Goal: Task Accomplishment & Management: Complete application form

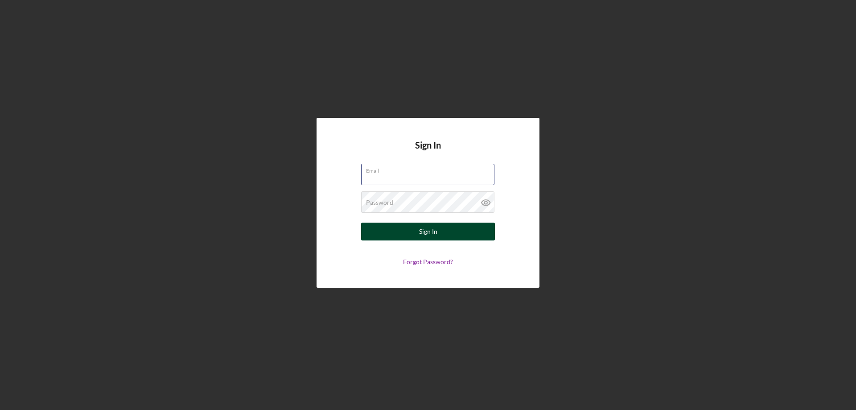
type input "[PERSON_NAME][EMAIL_ADDRESS][DOMAIN_NAME]"
click at [429, 229] on div "Sign In" at bounding box center [428, 232] width 18 height 18
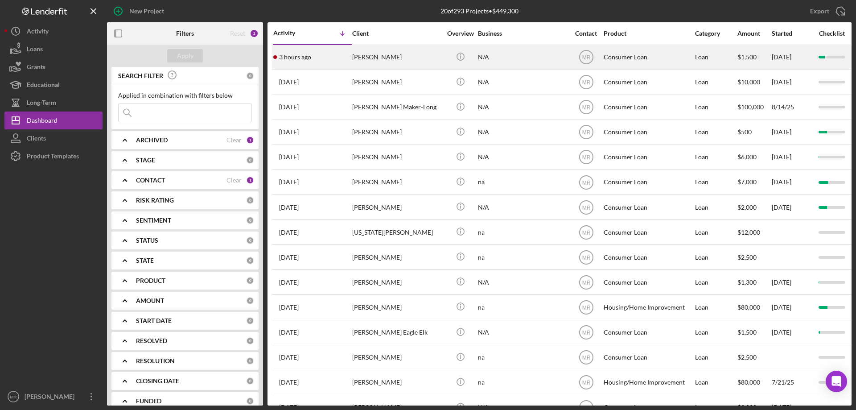
click at [394, 49] on div "[PERSON_NAME]" at bounding box center [396, 57] width 89 height 24
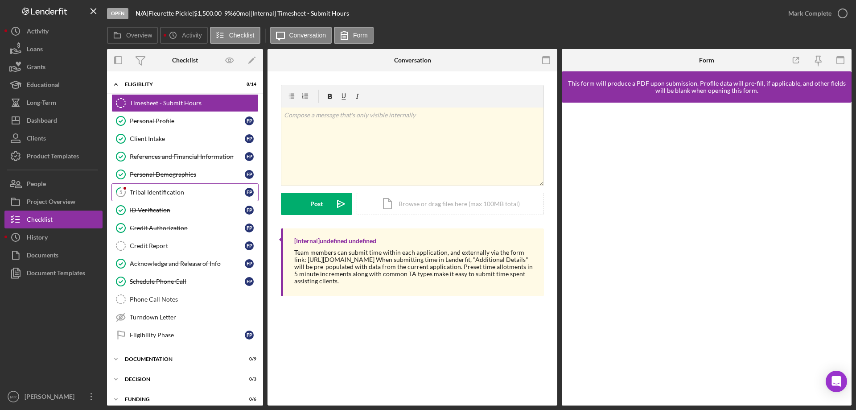
click at [157, 191] on div "Tribal Identification" at bounding box center [187, 192] width 115 height 7
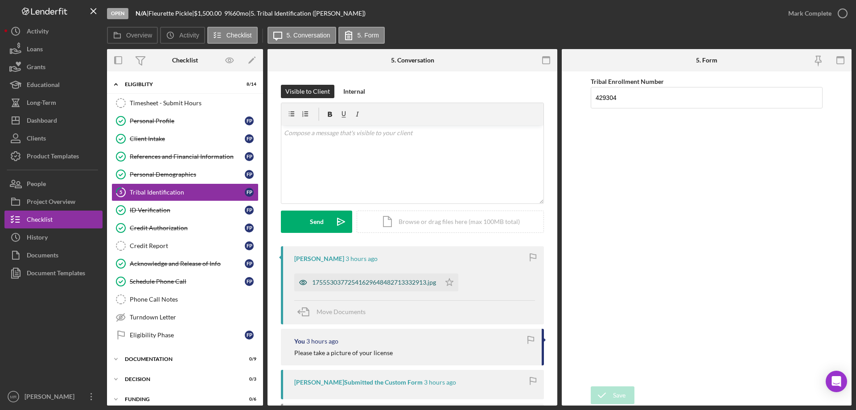
click at [372, 281] on div "17555303772541629648482713332913.jpg" at bounding box center [374, 282] width 124 height 7
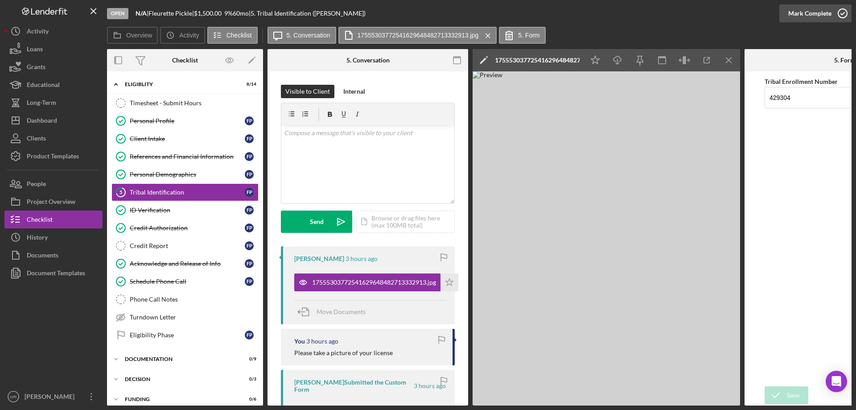
click at [841, 12] on icon "button" at bounding box center [843, 13] width 22 height 22
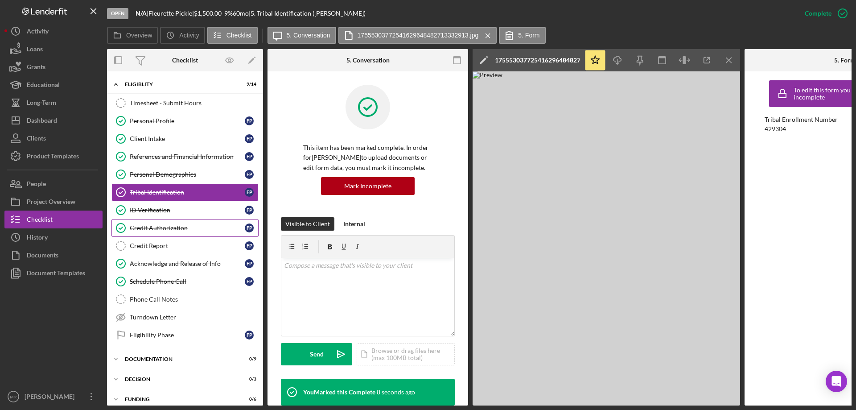
click at [145, 229] on div "Credit Authorization" at bounding box center [187, 227] width 115 height 7
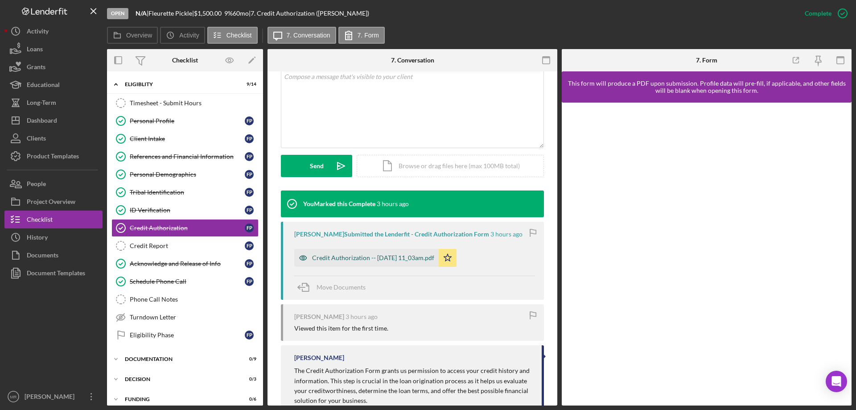
click at [378, 258] on div "Credit Authorization -- [DATE] 11_03am.pdf" at bounding box center [373, 257] width 122 height 7
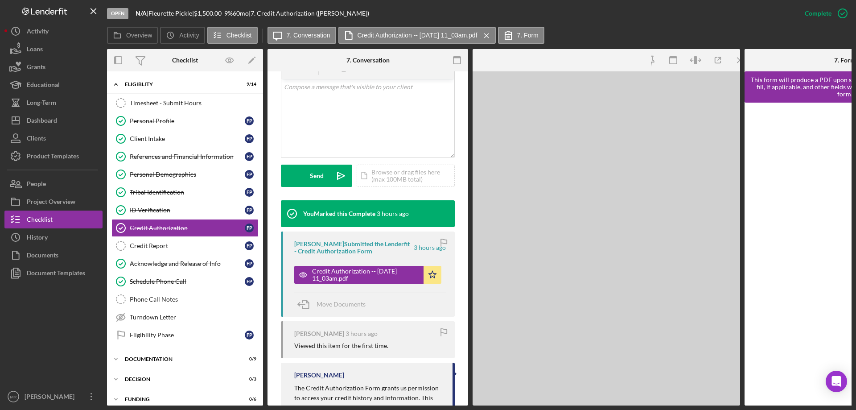
scroll to position [189, 0]
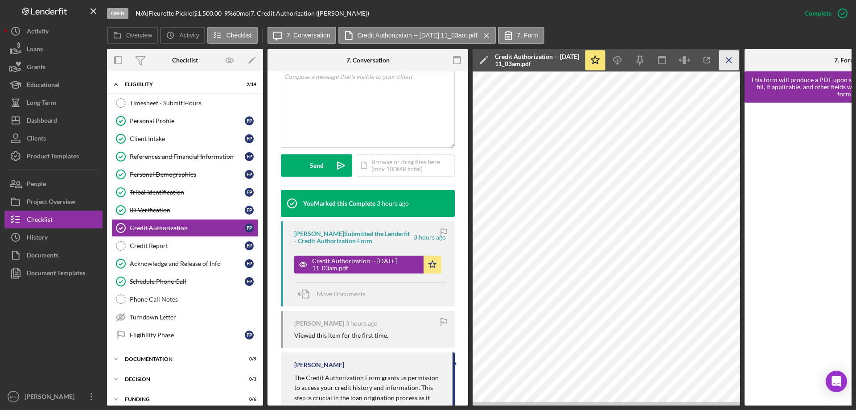
click at [731, 58] on line "button" at bounding box center [729, 60] width 5 height 5
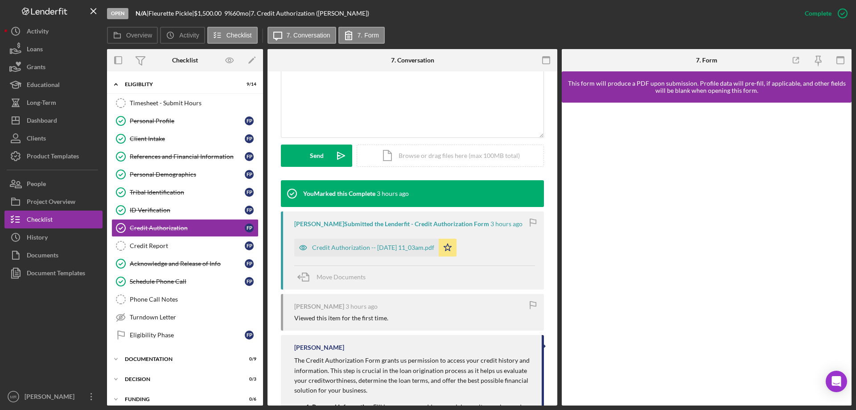
scroll to position [178, 0]
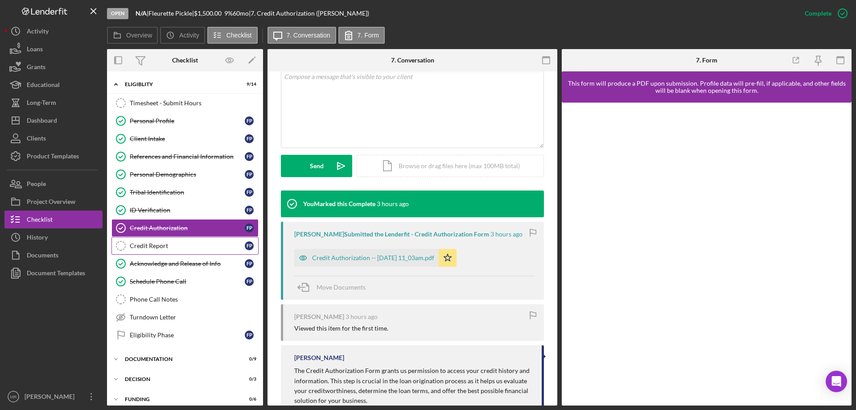
click at [142, 242] on div "Credit Report" at bounding box center [187, 245] width 115 height 7
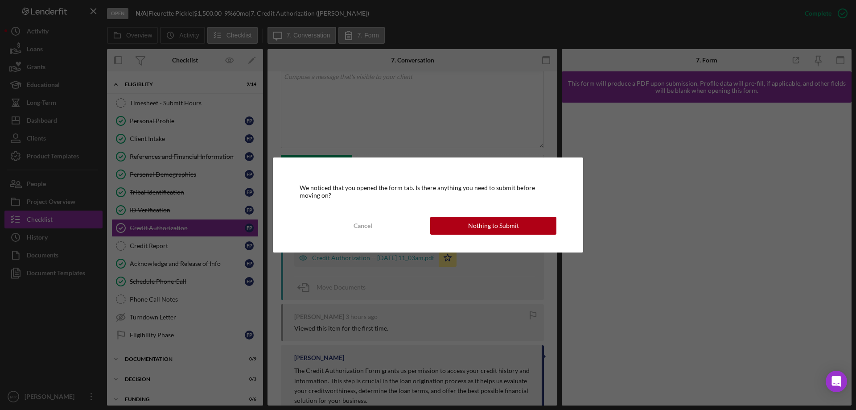
drag, startPoint x: 496, startPoint y: 227, endPoint x: 730, endPoint y: 208, distance: 234.0
click at [498, 227] on div "Nothing to Submit" at bounding box center [493, 226] width 51 height 18
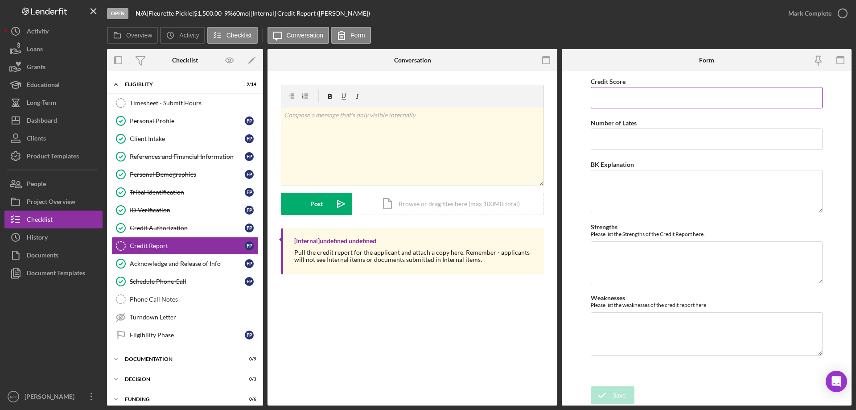
click at [610, 102] on input "Credit Score" at bounding box center [707, 97] width 232 height 21
type input "598"
type textarea "3 open collections"
click at [615, 392] on button "Save" at bounding box center [613, 395] width 44 height 18
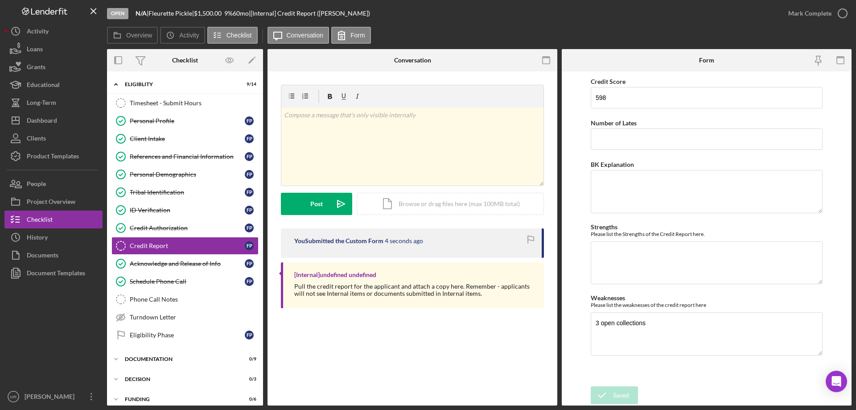
click at [844, 9] on div "Saved" at bounding box center [777, 9] width 143 height 4
click at [0, 0] on icon "button" at bounding box center [0, 0] width 0 height 0
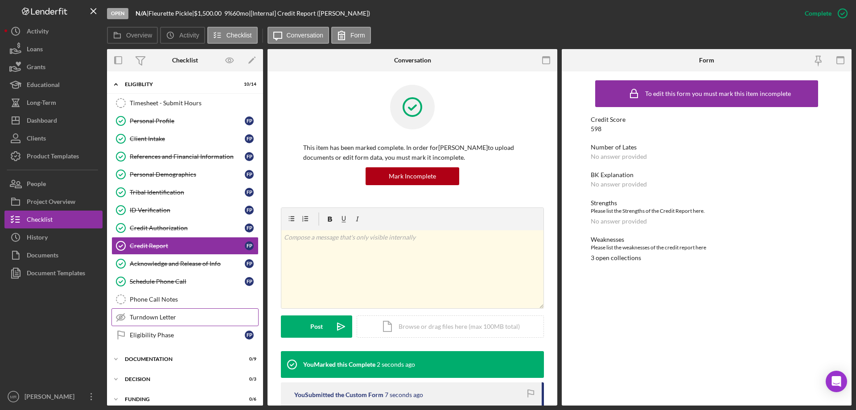
click at [140, 318] on div "Turndown Letter" at bounding box center [194, 317] width 128 height 7
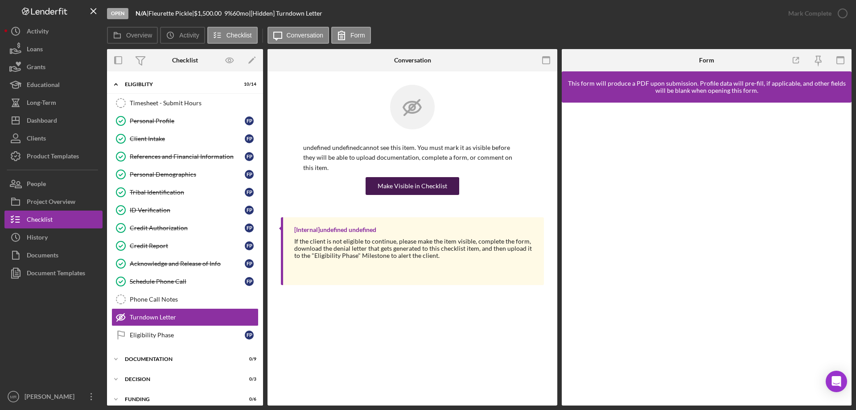
click at [411, 177] on div "Make Visible in Checklist" at bounding box center [413, 186] width 70 height 18
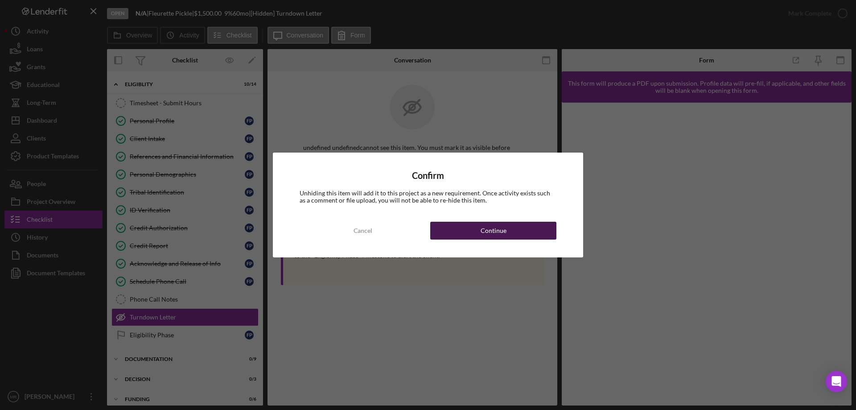
click at [497, 231] on div "Continue" at bounding box center [494, 231] width 26 height 18
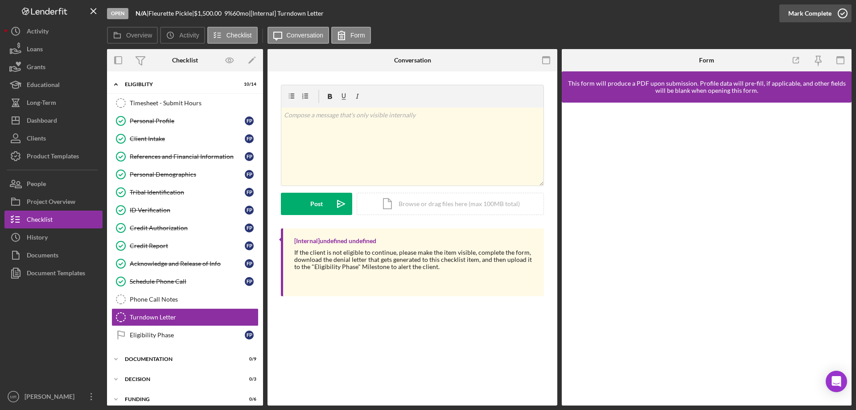
click at [838, 13] on icon "button" at bounding box center [843, 13] width 22 height 22
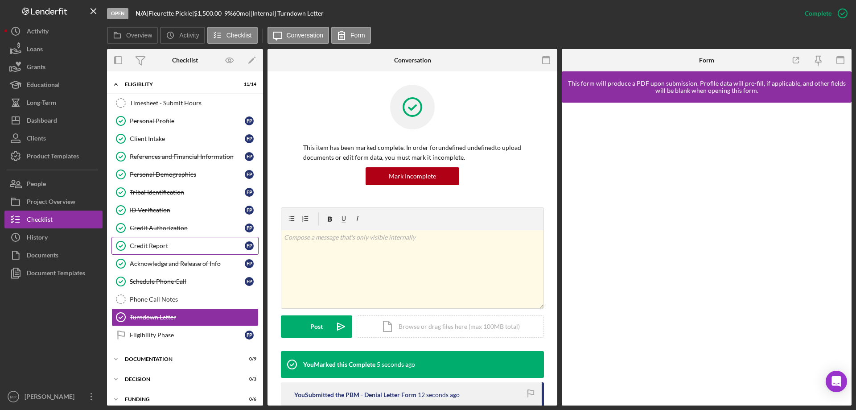
click at [149, 247] on div "Credit Report" at bounding box center [187, 245] width 115 height 7
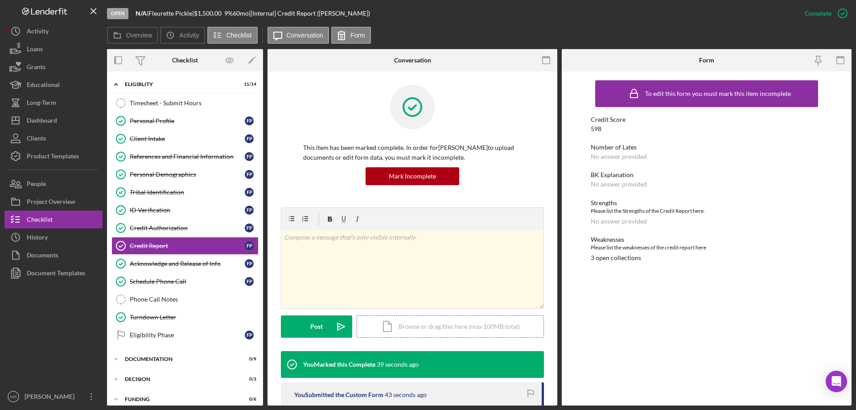
click at [401, 329] on div "Icon/Document Browse or drag files here (max 100MB total) Tap to choose files o…" at bounding box center [450, 326] width 187 height 22
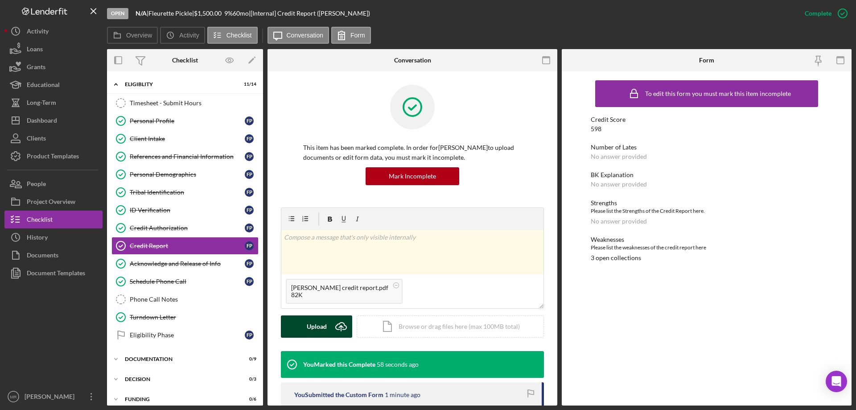
click at [312, 323] on div "Upload" at bounding box center [317, 326] width 20 height 22
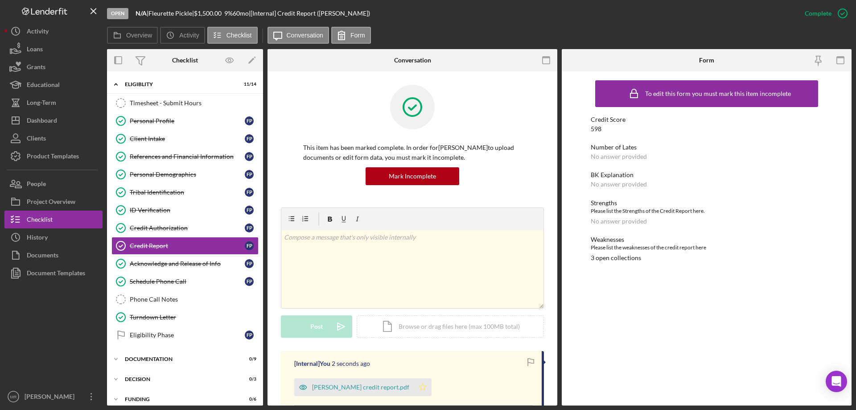
click at [415, 386] on icon "Icon/Star" at bounding box center [423, 387] width 18 height 18
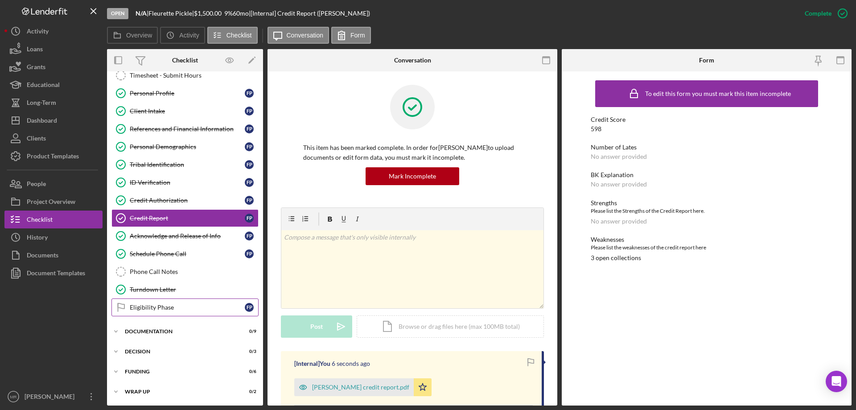
click at [149, 305] on div "Eligibility Phase" at bounding box center [187, 307] width 115 height 7
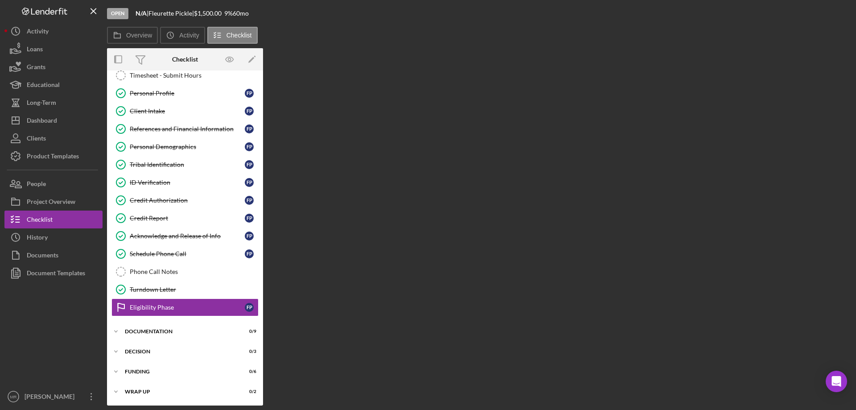
scroll to position [28, 0]
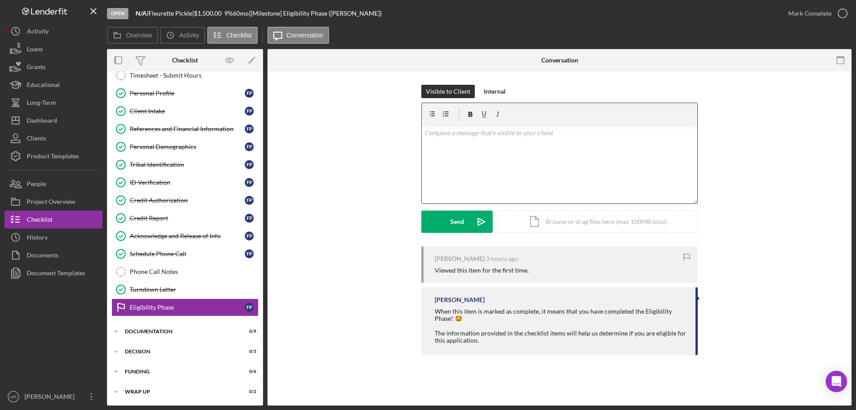
drag, startPoint x: 446, startPoint y: 134, endPoint x: 479, endPoint y: 137, distance: 32.8
click at [447, 133] on p at bounding box center [560, 133] width 271 height 10
click at [463, 218] on div "Send" at bounding box center [457, 222] width 14 height 22
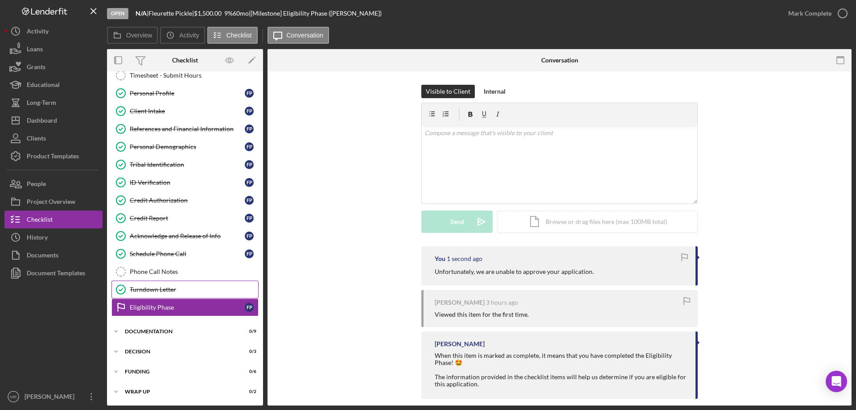
click at [160, 286] on div "Turndown Letter" at bounding box center [194, 289] width 128 height 7
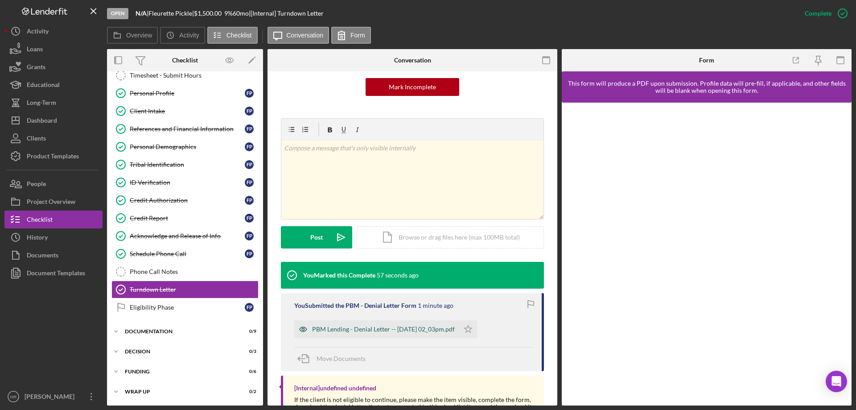
click at [382, 327] on div "PBM Lending - Denial Letter -- [DATE] 02_03pm.pdf" at bounding box center [383, 329] width 143 height 7
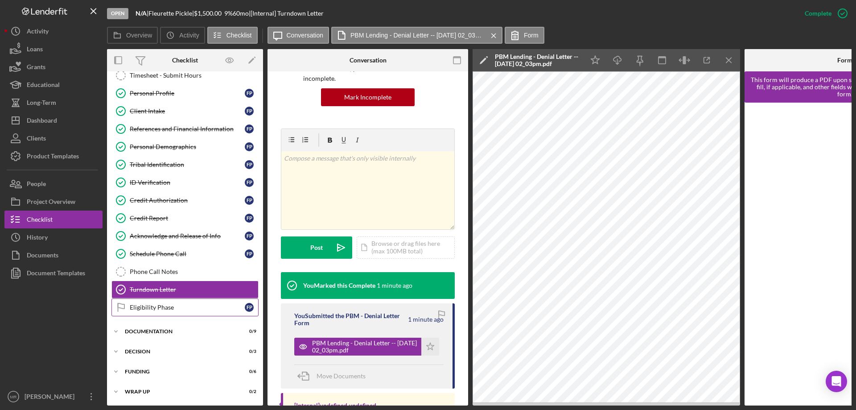
click at [138, 309] on div "Eligibility Phase" at bounding box center [187, 307] width 115 height 7
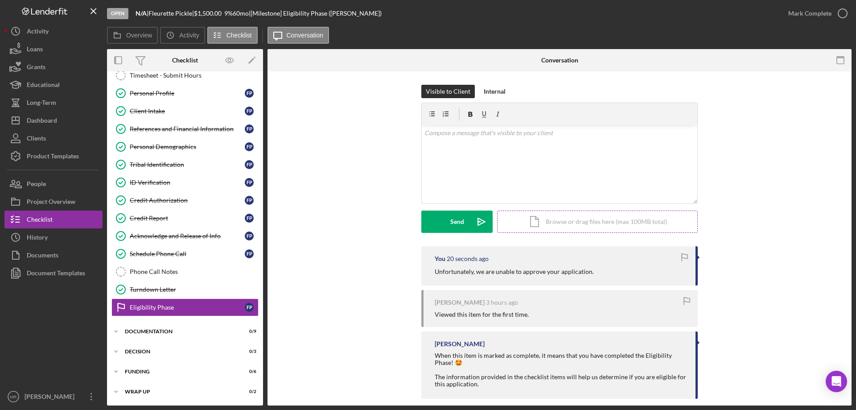
click at [565, 219] on div "Icon/Document Browse or drag files here (max 100MB total) Tap to choose files o…" at bounding box center [597, 222] width 201 height 22
click at [442, 220] on button "Upload Icon/Upload" at bounding box center [456, 222] width 71 height 22
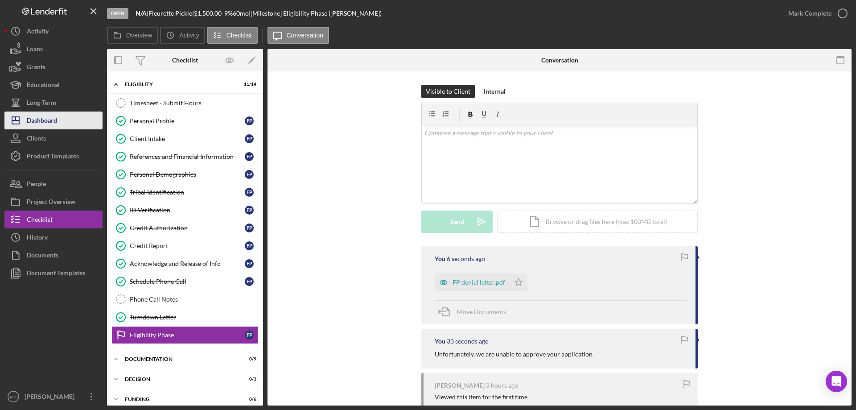
click at [38, 118] on div "Dashboard" at bounding box center [42, 122] width 30 height 20
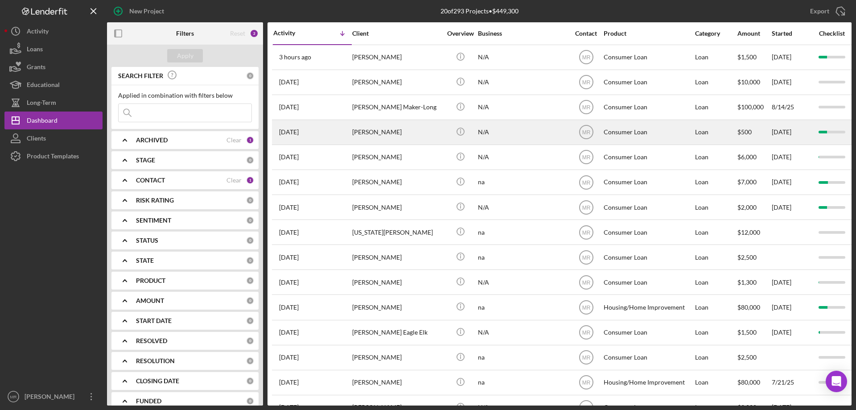
click at [445, 132] on div "Icon/Info" at bounding box center [460, 132] width 33 height 24
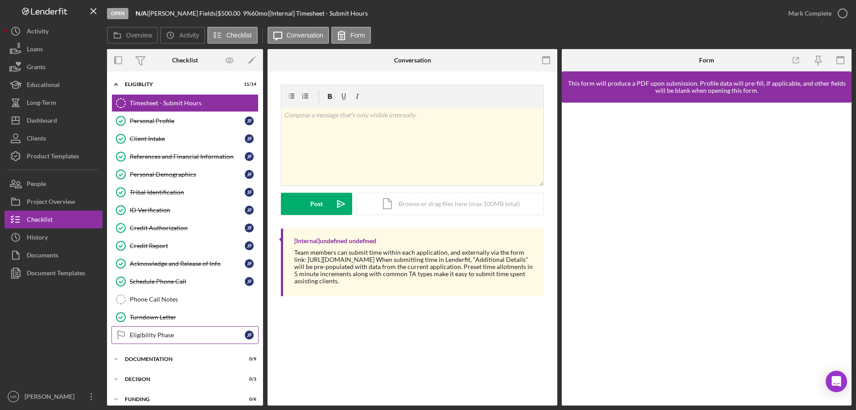
click at [150, 338] on div "Eligibility Phase" at bounding box center [187, 334] width 115 height 7
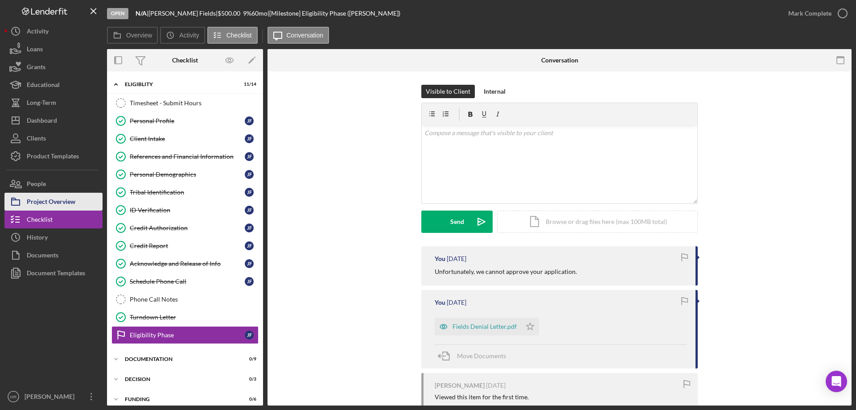
click at [54, 202] on div "Project Overview" at bounding box center [51, 203] width 49 height 20
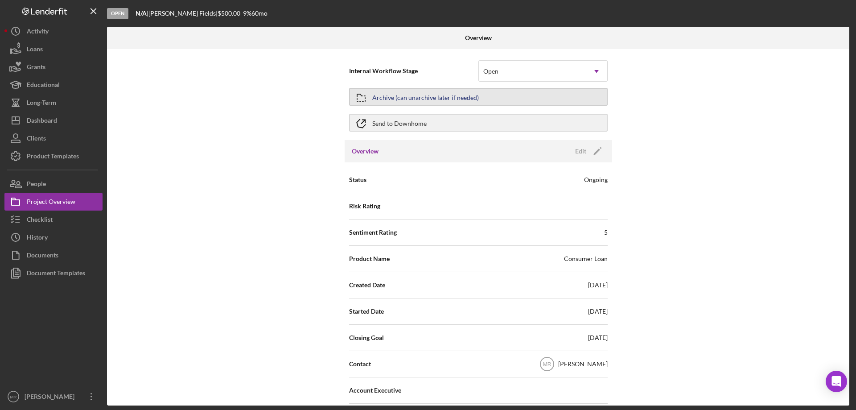
click at [469, 95] on div "Archive (can unarchive later if needed)" at bounding box center [425, 97] width 107 height 16
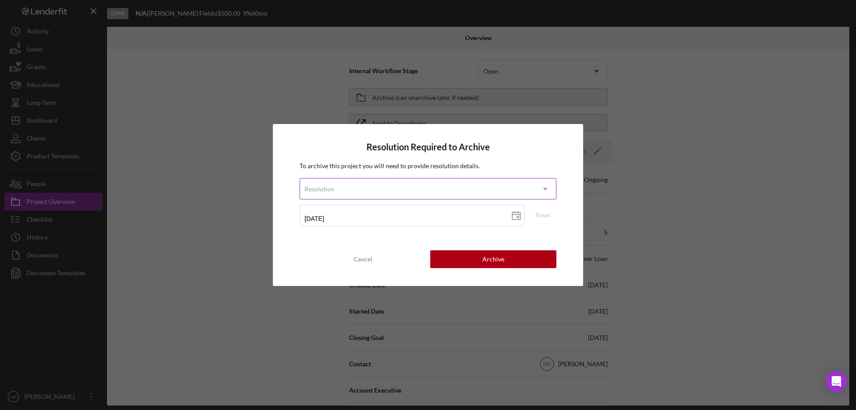
click at [544, 185] on icon "Icon/Dropdown Arrow" at bounding box center [545, 188] width 21 height 21
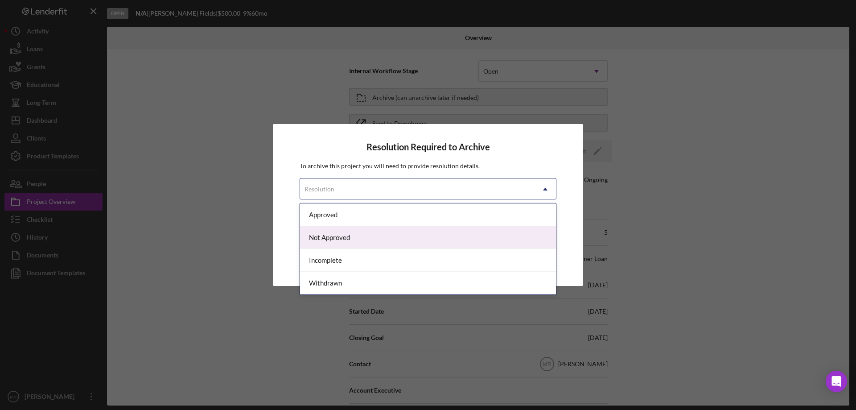
click at [448, 238] on div "Not Approved" at bounding box center [428, 237] width 256 height 23
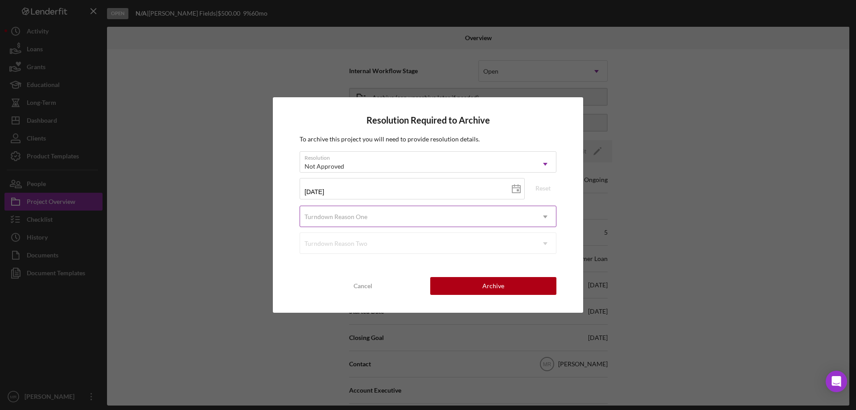
click at [510, 214] on div "Turndown Reason One" at bounding box center [417, 217] width 235 height 21
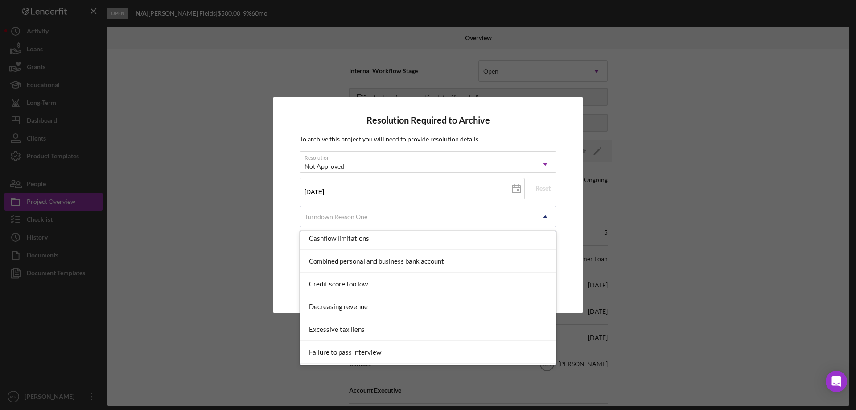
scroll to position [134, 0]
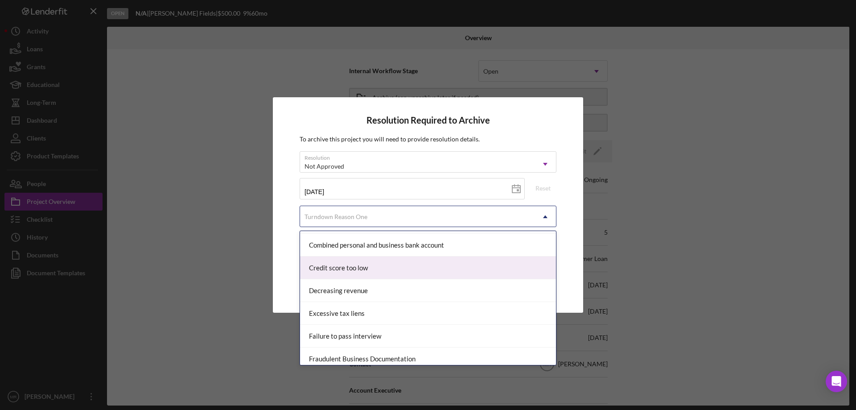
click at [363, 269] on div "Credit score too low" at bounding box center [428, 267] width 256 height 23
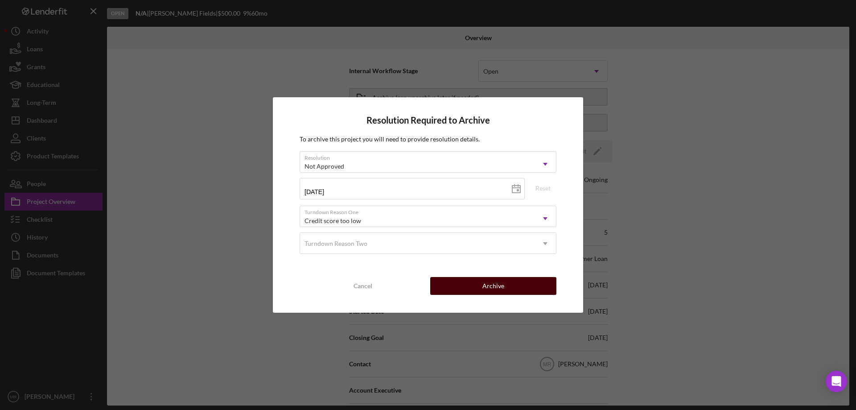
drag, startPoint x: 504, startPoint y: 288, endPoint x: 567, endPoint y: 286, distance: 62.5
click at [505, 288] on button "Archive" at bounding box center [493, 286] width 126 height 18
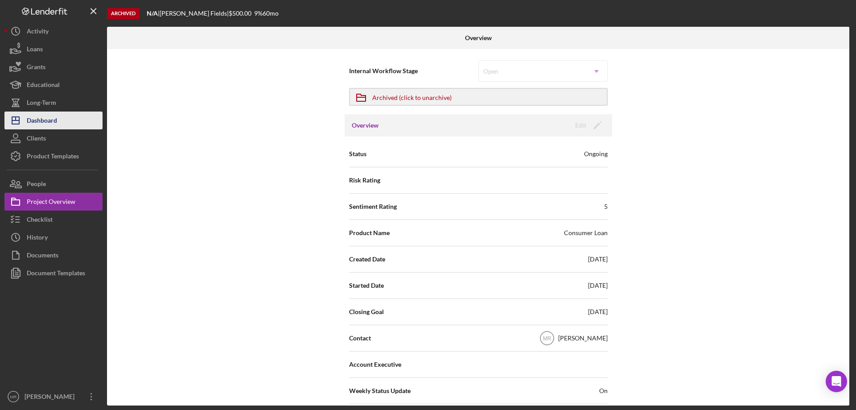
click at [38, 124] on div "Dashboard" at bounding box center [42, 122] width 30 height 20
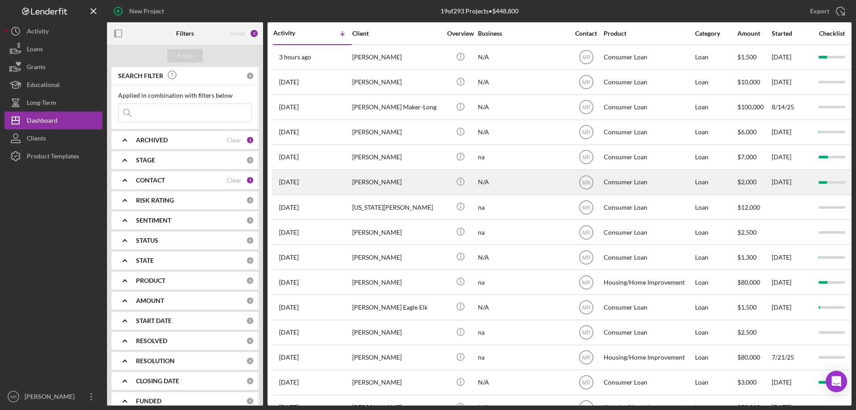
click at [375, 181] on div "[PERSON_NAME]" at bounding box center [396, 182] width 89 height 24
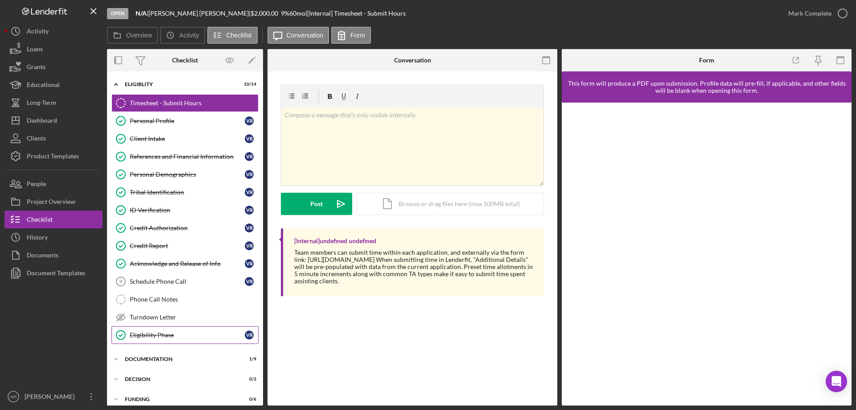
click at [141, 337] on div "Eligibility Phase" at bounding box center [187, 334] width 115 height 7
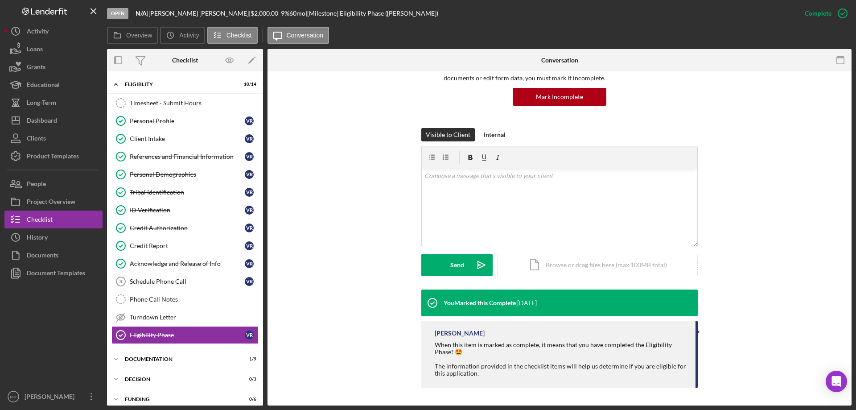
scroll to position [80, 0]
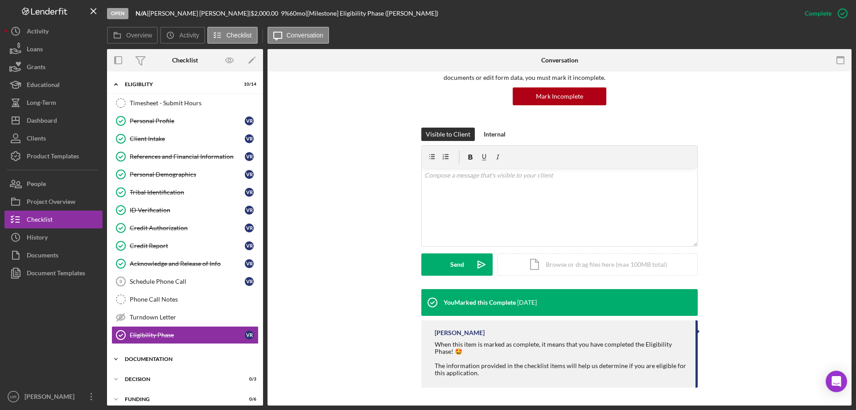
click at [133, 356] on div "Documentation" at bounding box center [188, 358] width 127 height 5
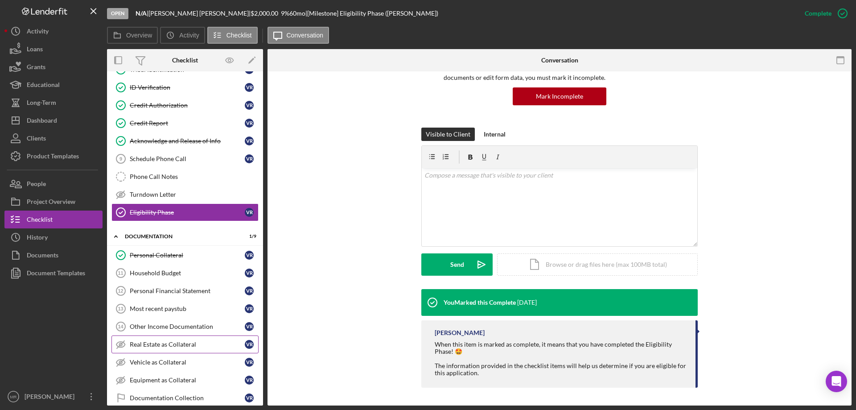
scroll to position [134, 0]
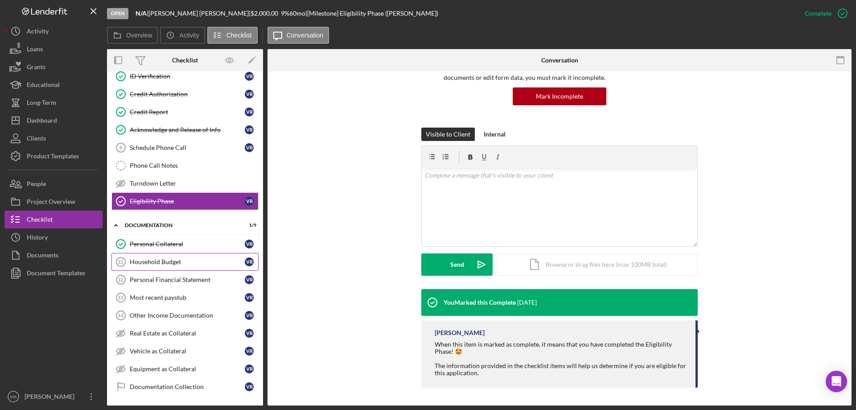
click at [155, 260] on div "Household Budget" at bounding box center [187, 261] width 115 height 7
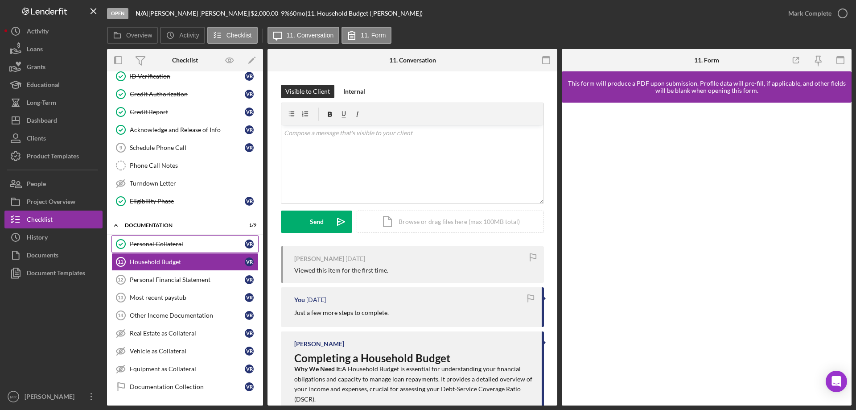
click at [156, 238] on link "Personal Collateral Personal Collateral V r" at bounding box center [185, 244] width 147 height 18
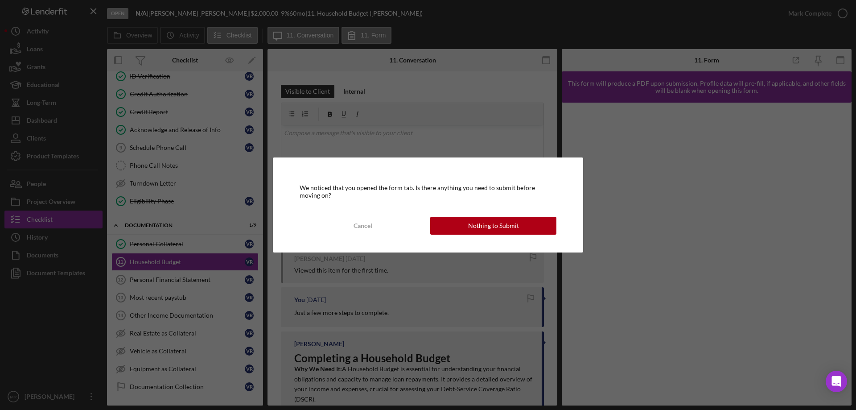
drag, startPoint x: 495, startPoint y: 226, endPoint x: 574, endPoint y: 234, distance: 79.8
click at [494, 226] on div "Nothing to Submit" at bounding box center [493, 226] width 51 height 18
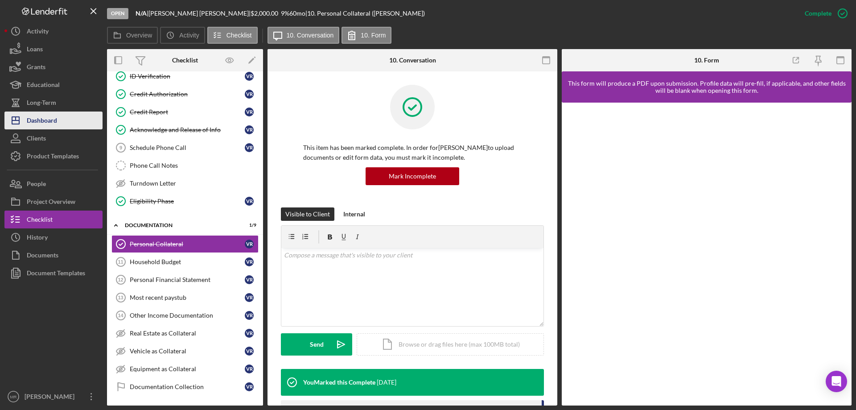
click at [43, 116] on div "Dashboard" at bounding box center [42, 122] width 30 height 20
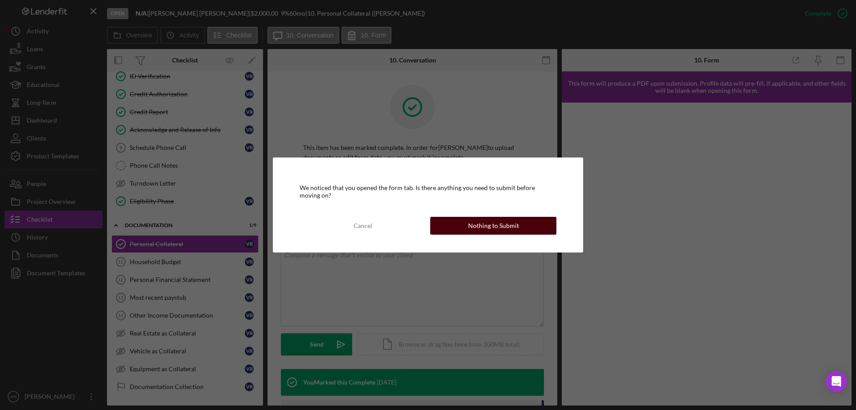
click at [487, 221] on div "Nothing to Submit" at bounding box center [493, 226] width 51 height 18
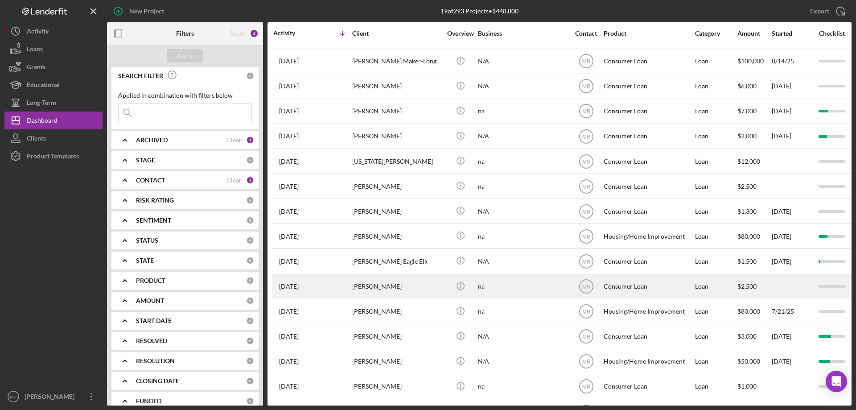
scroll to position [126, 0]
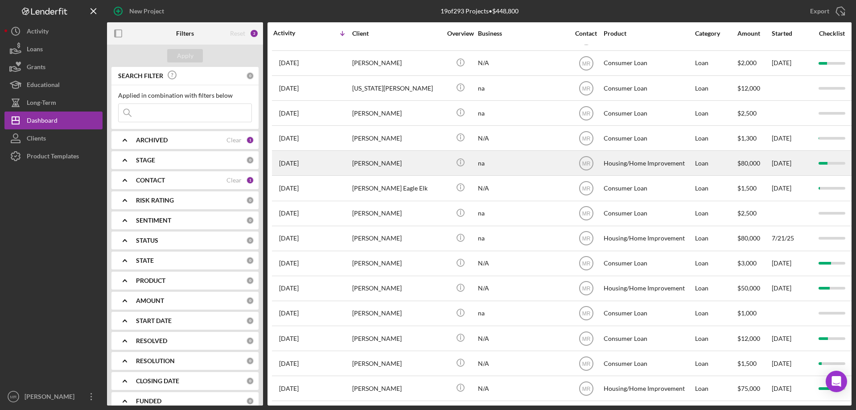
click at [411, 154] on div "[PERSON_NAME]" at bounding box center [396, 163] width 89 height 24
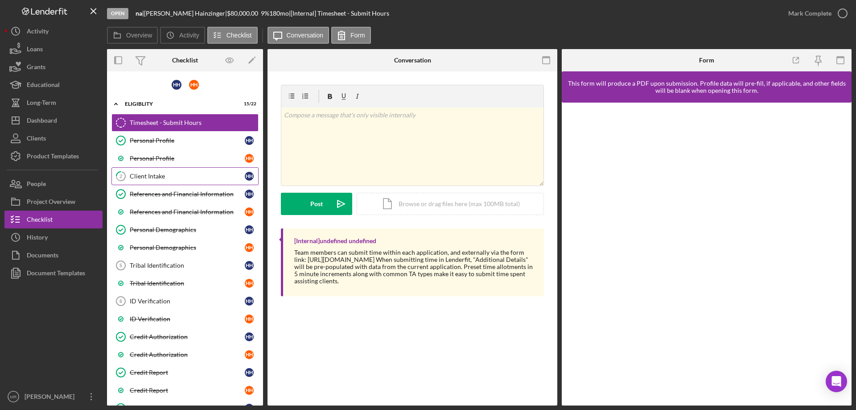
click at [146, 173] on div "Client Intake" at bounding box center [187, 176] width 115 height 7
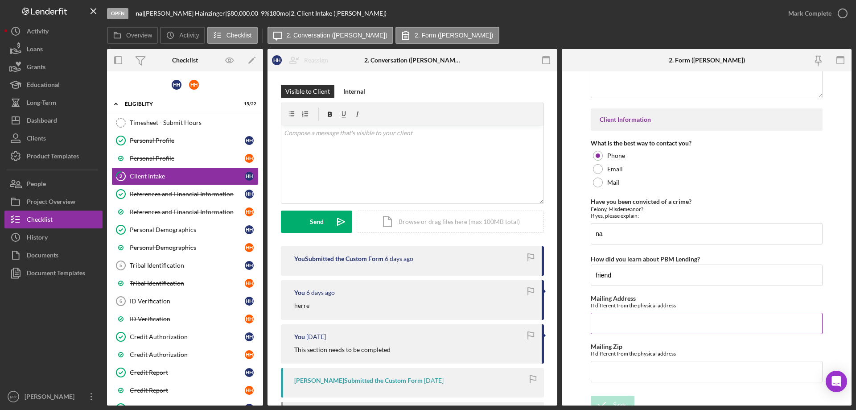
scroll to position [1303, 0]
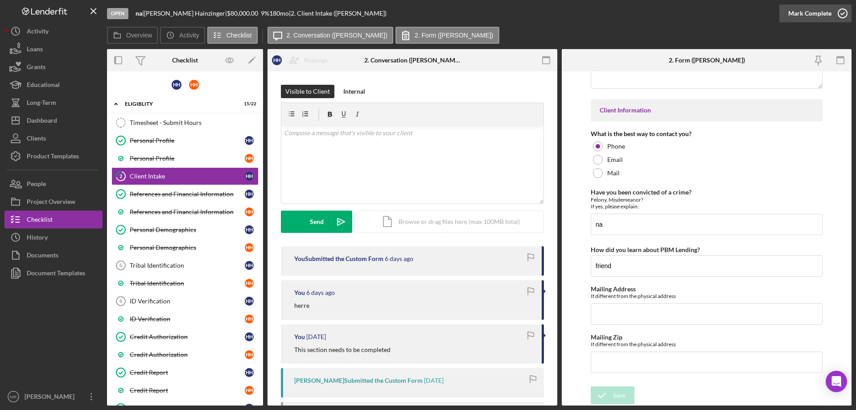
click at [840, 9] on icon "button" at bounding box center [843, 13] width 22 height 22
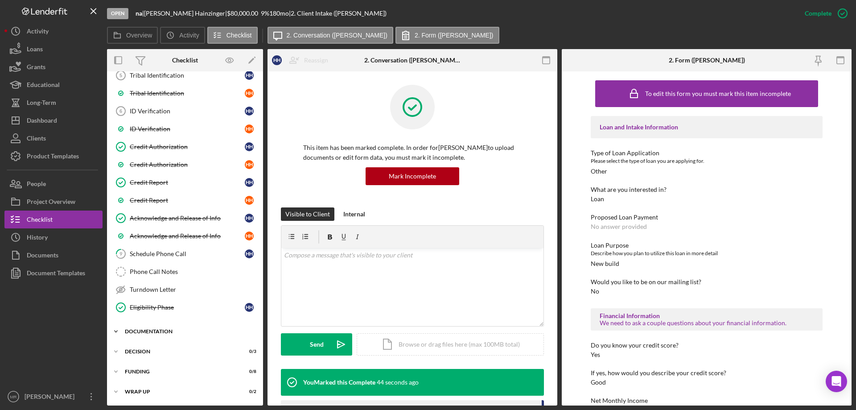
click at [156, 331] on div "Documentation" at bounding box center [188, 331] width 127 height 5
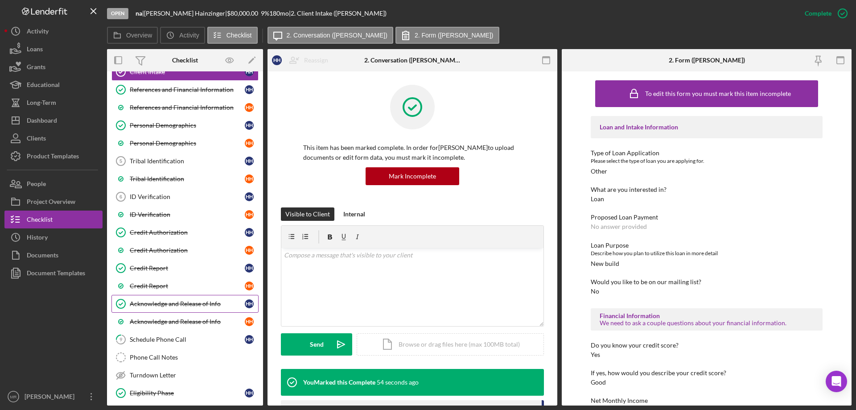
scroll to position [101, 0]
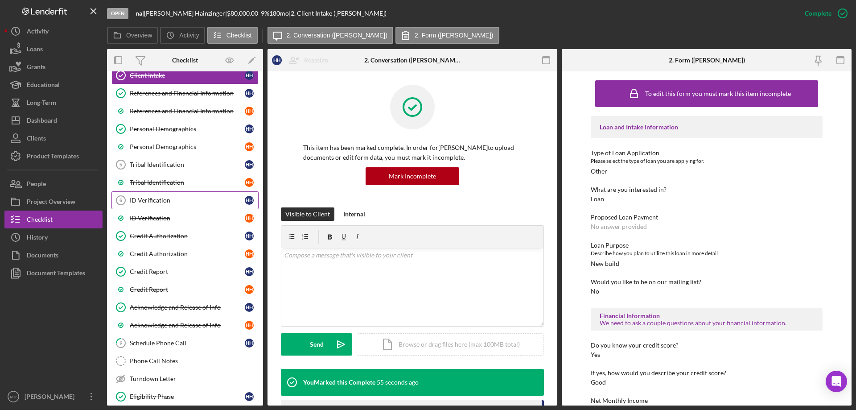
click at [149, 198] on div "ID Verification" at bounding box center [187, 200] width 115 height 7
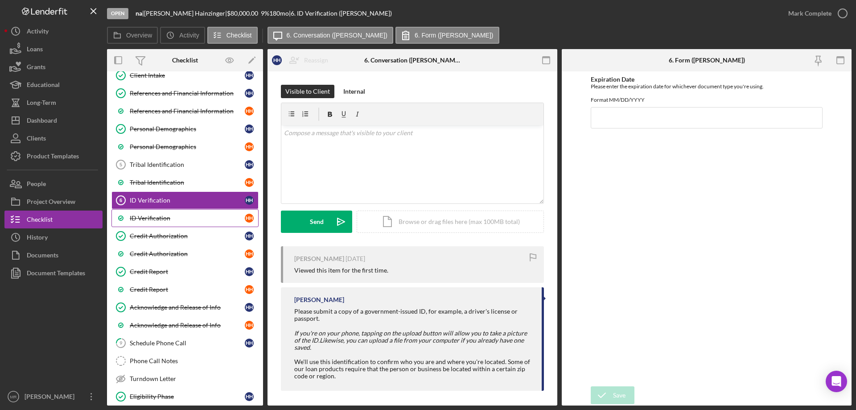
click at [151, 219] on div "ID Verification" at bounding box center [187, 218] width 115 height 7
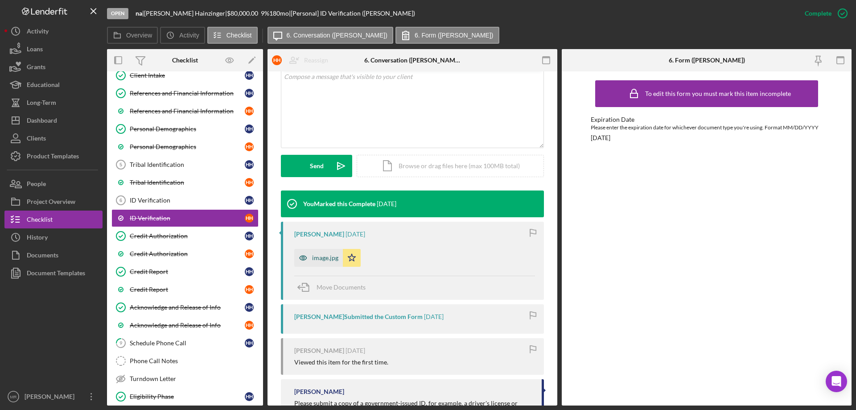
click at [308, 258] on icon "button" at bounding box center [303, 258] width 18 height 18
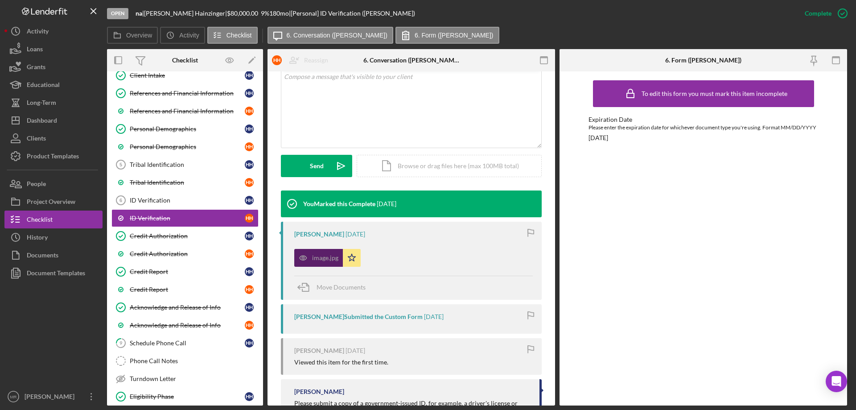
scroll to position [189, 0]
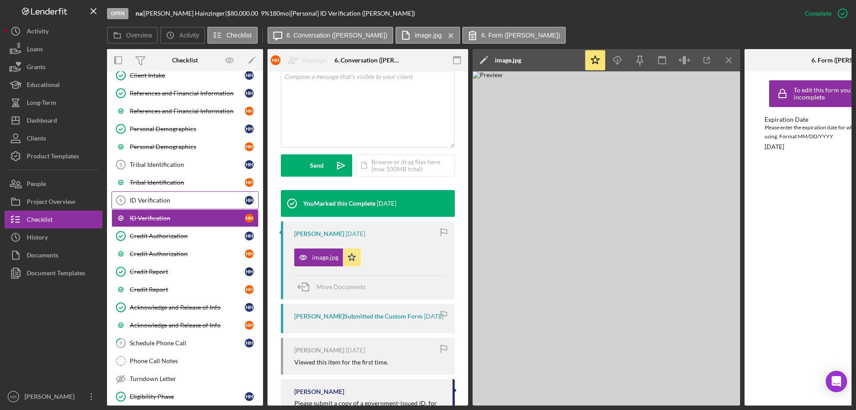
click at [140, 198] on div "ID Verification" at bounding box center [187, 200] width 115 height 7
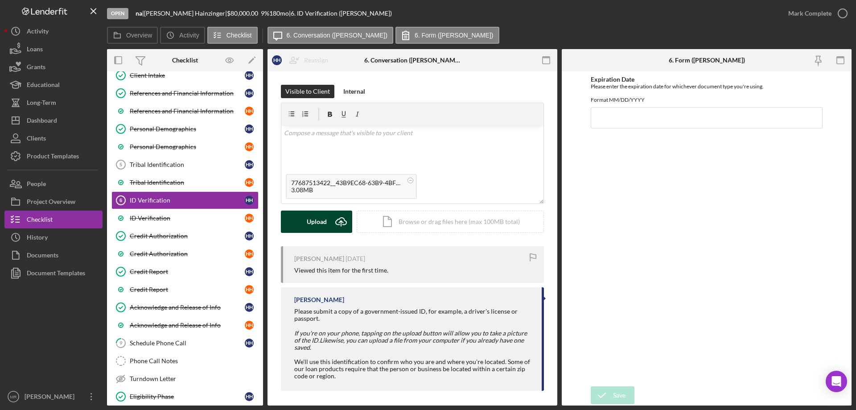
click at [310, 225] on div "Upload" at bounding box center [317, 222] width 20 height 22
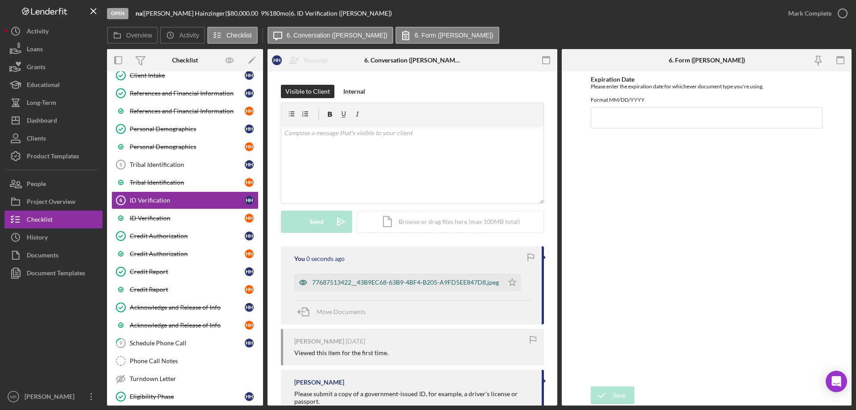
click at [410, 286] on div "77687513422__43B9EC68-63B9-4BF4-B205-A9FD5EE847D8.jpeg" at bounding box center [405, 282] width 187 height 7
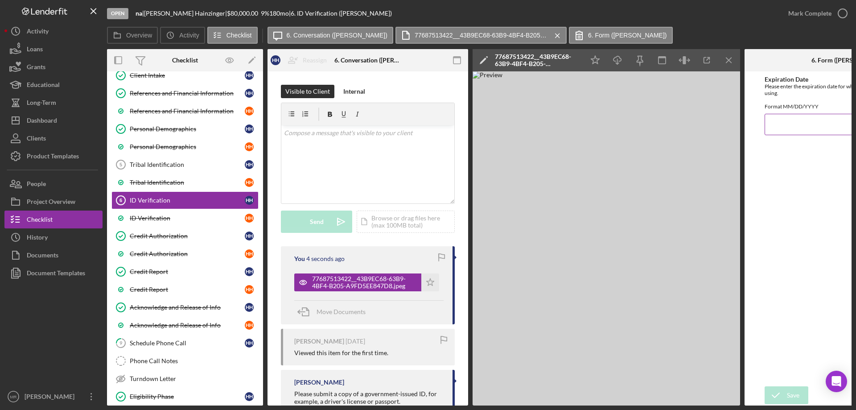
click at [777, 129] on input "Expiration Date" at bounding box center [845, 124] width 161 height 21
type input "[DATE]"
click at [788, 392] on div "Save" at bounding box center [793, 395] width 12 height 18
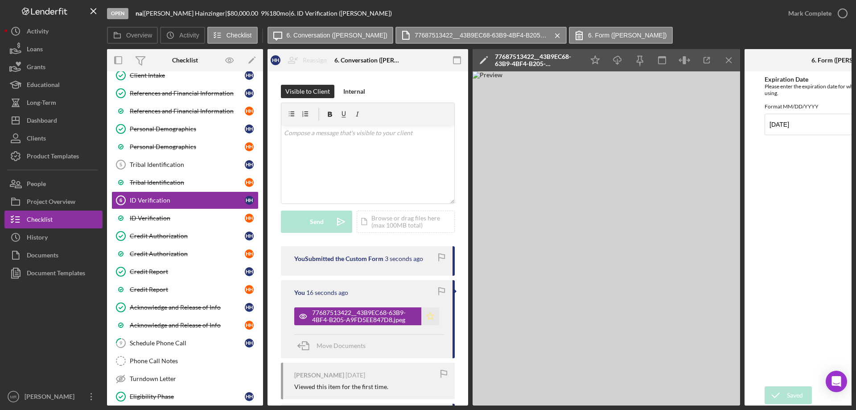
click at [426, 314] on icon "Icon/Star" at bounding box center [430, 316] width 18 height 18
click at [844, 11] on icon "button" at bounding box center [843, 13] width 22 height 22
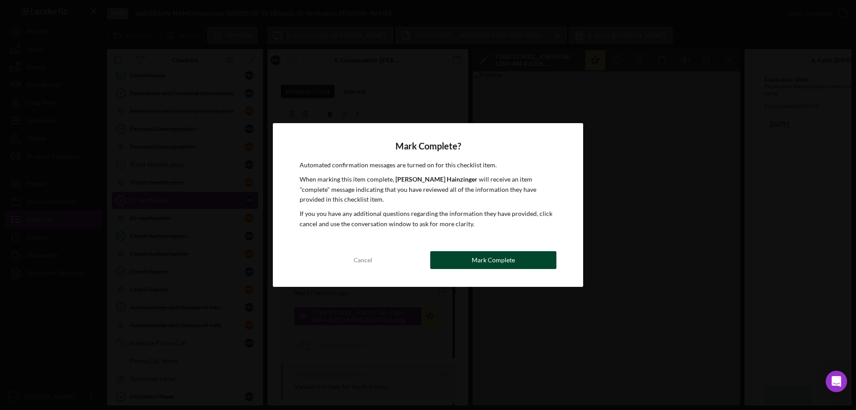
click at [483, 257] on div "Mark Complete" at bounding box center [493, 260] width 43 height 18
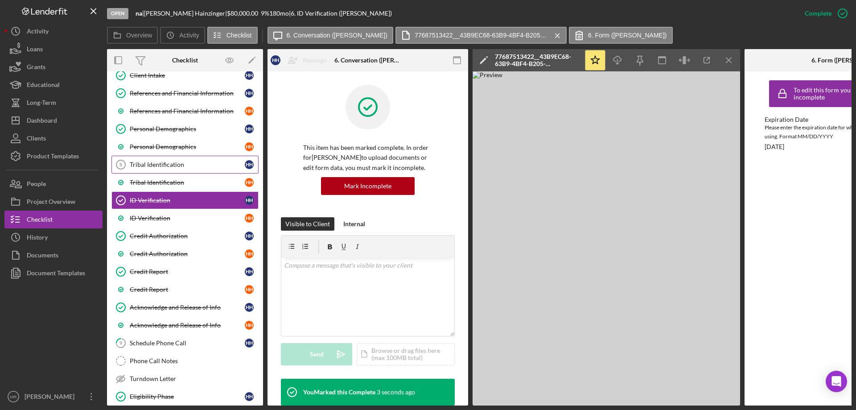
click at [159, 164] on div "Tribal Identification" at bounding box center [187, 164] width 115 height 7
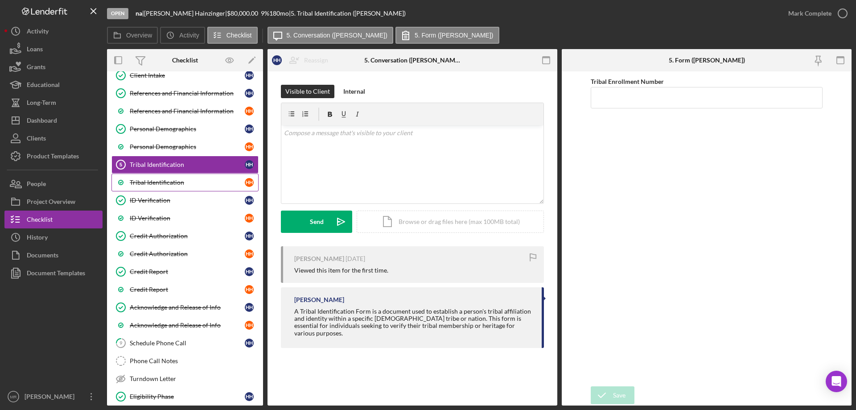
click at [164, 184] on div "Tribal Identification" at bounding box center [187, 182] width 115 height 7
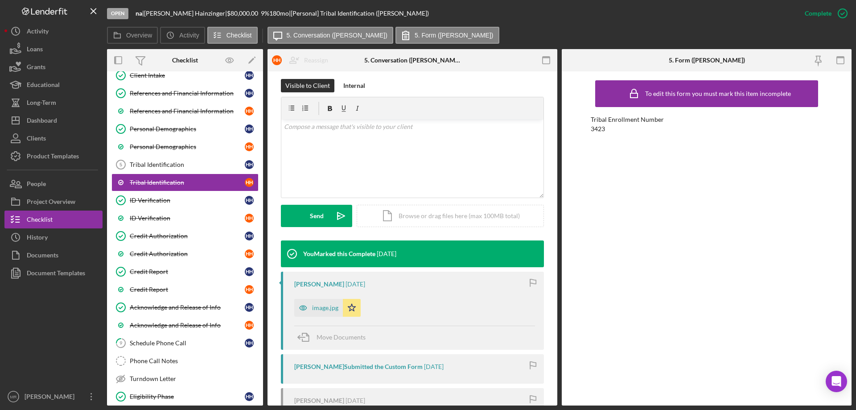
scroll to position [134, 0]
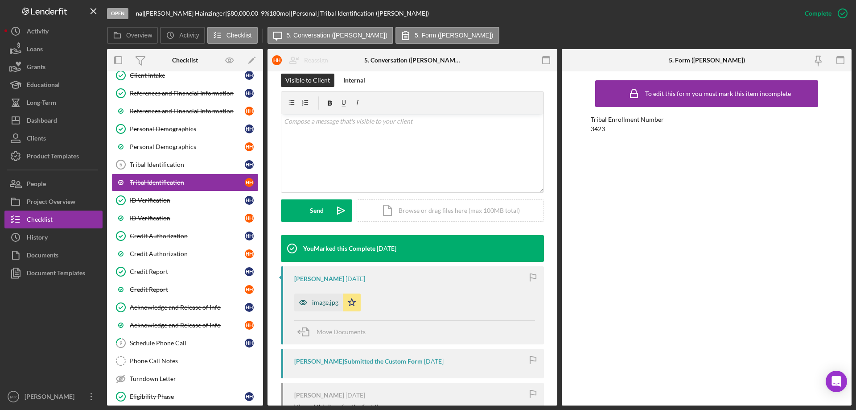
click at [319, 301] on div "image.jpg" at bounding box center [325, 302] width 26 height 7
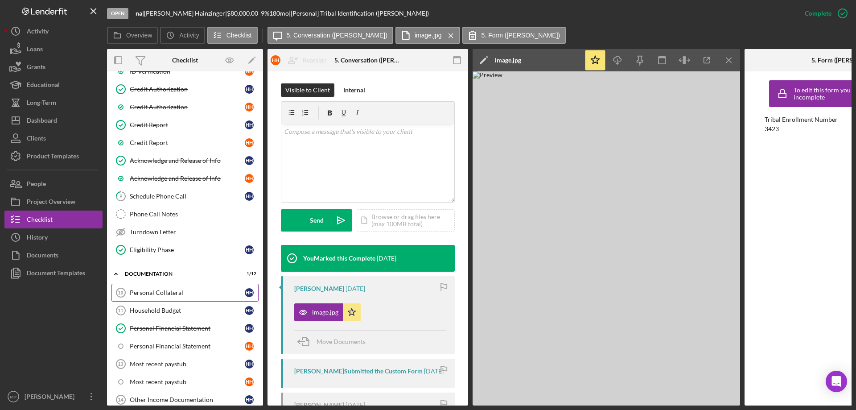
scroll to position [279, 0]
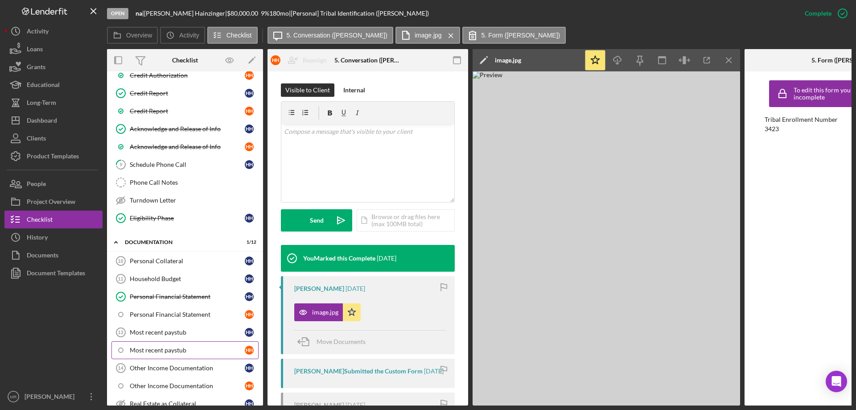
click at [157, 346] on link "Most recent paystub H H" at bounding box center [185, 350] width 147 height 18
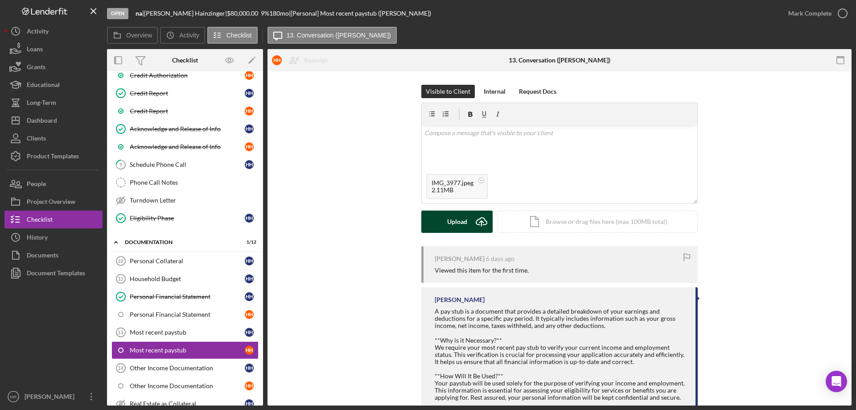
click at [455, 222] on div "Upload" at bounding box center [457, 222] width 20 height 22
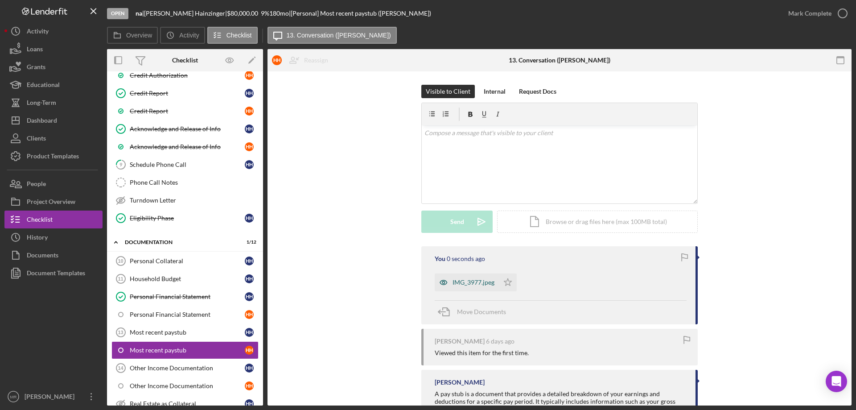
click at [470, 281] on div "IMG_3977.jpeg" at bounding box center [474, 282] width 42 height 7
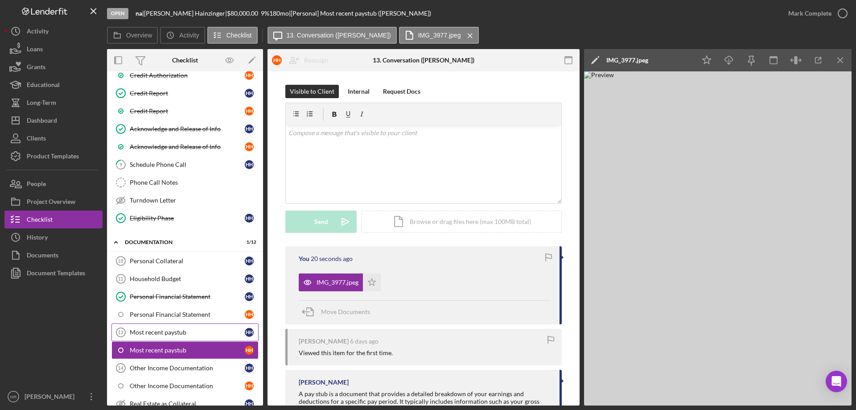
click at [169, 331] on div "Most recent paystub" at bounding box center [187, 332] width 115 height 7
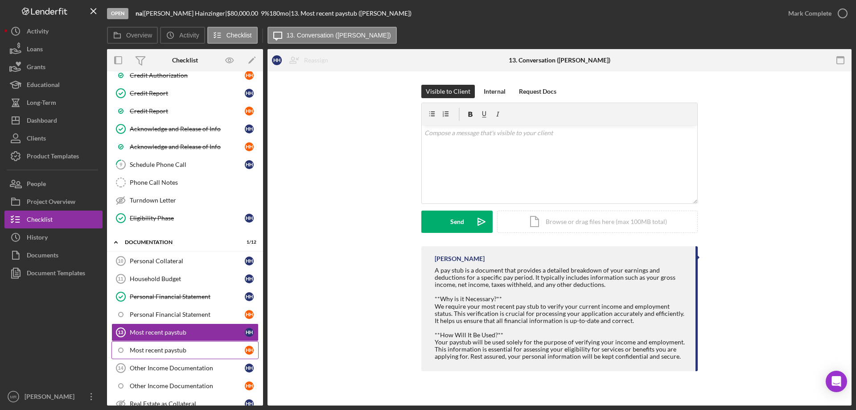
click at [152, 347] on div "Most recent paystub" at bounding box center [187, 350] width 115 height 7
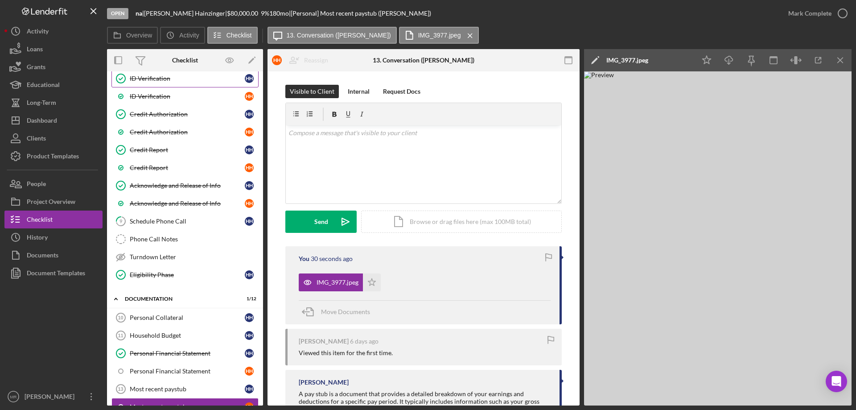
scroll to position [145, 0]
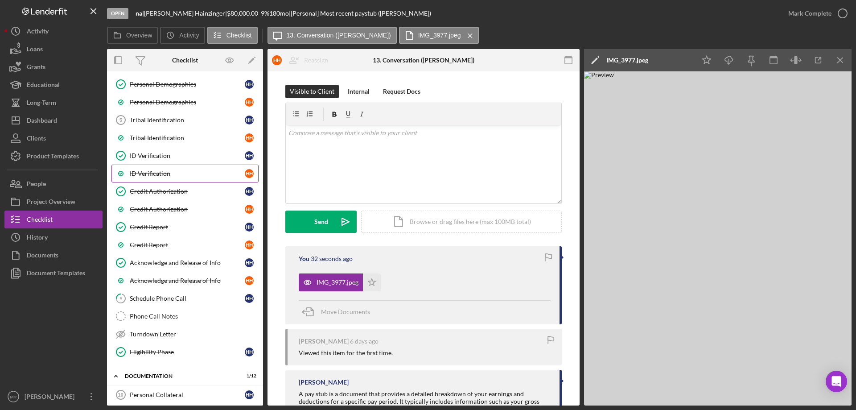
drag, startPoint x: 145, startPoint y: 171, endPoint x: 249, endPoint y: 173, distance: 103.5
click at [145, 171] on div "ID Verification" at bounding box center [187, 173] width 115 height 7
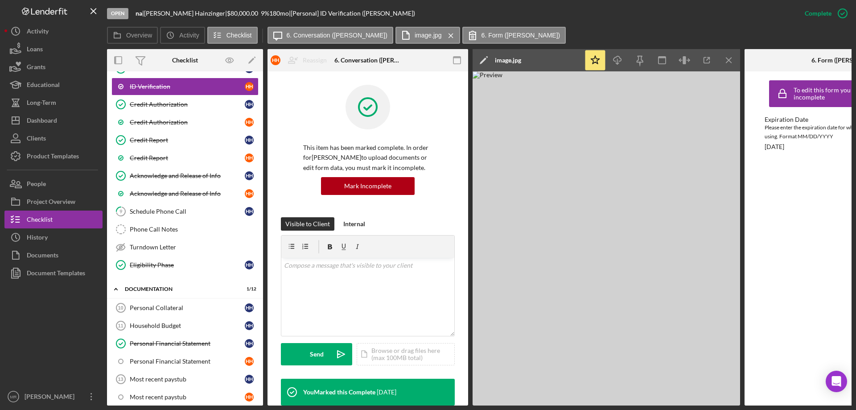
scroll to position [368, 0]
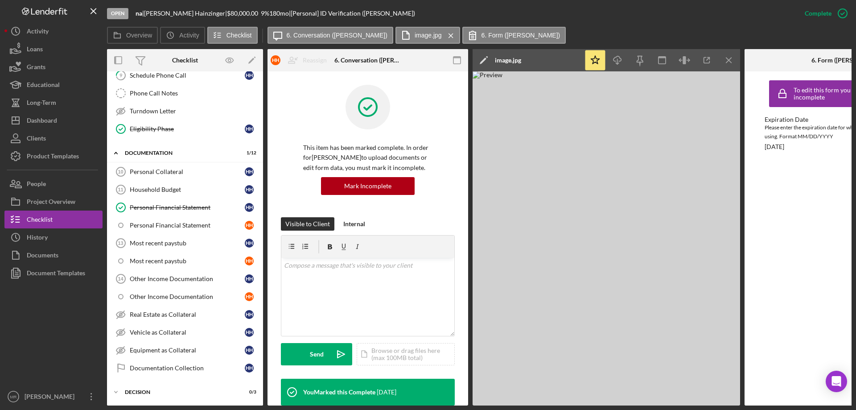
drag, startPoint x: 729, startPoint y: 62, endPoint x: 760, endPoint y: 73, distance: 33.2
click at [729, 62] on icon "Icon/Menu Close" at bounding box center [729, 60] width 20 height 20
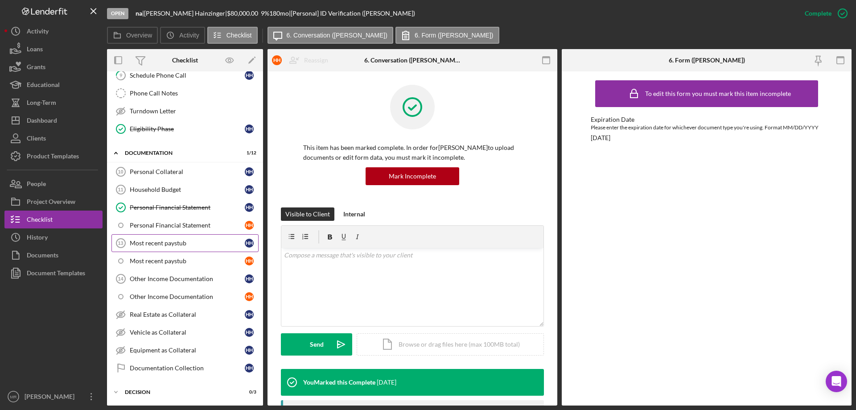
click at [165, 240] on div "Most recent paystub" at bounding box center [187, 243] width 115 height 7
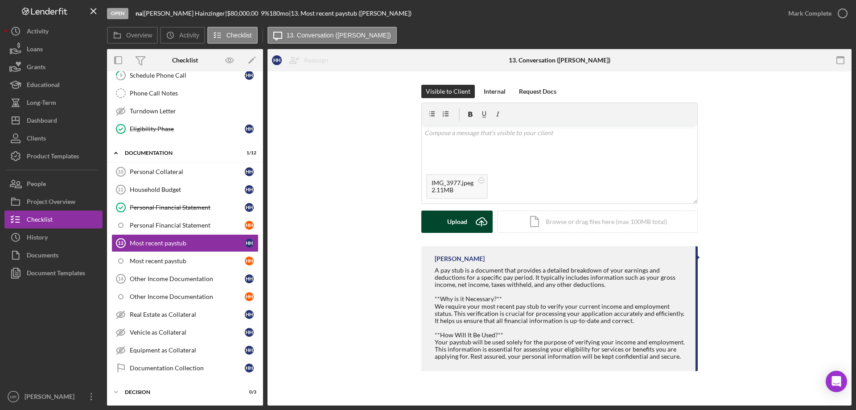
click at [454, 227] on div "Upload" at bounding box center [457, 222] width 20 height 22
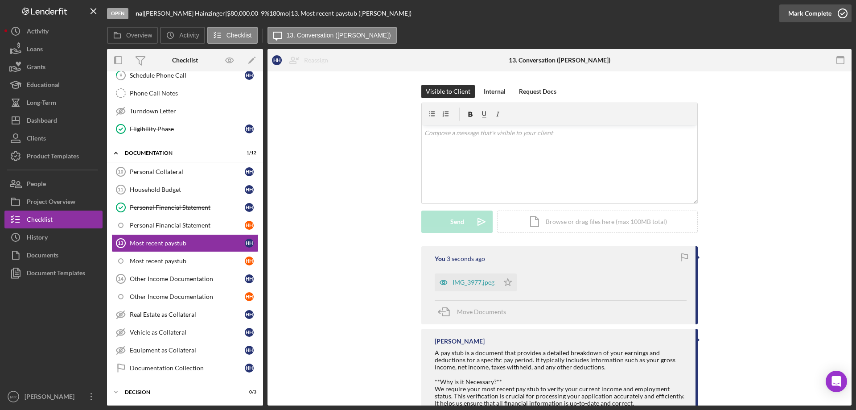
click at [845, 14] on icon "button" at bounding box center [843, 13] width 22 height 22
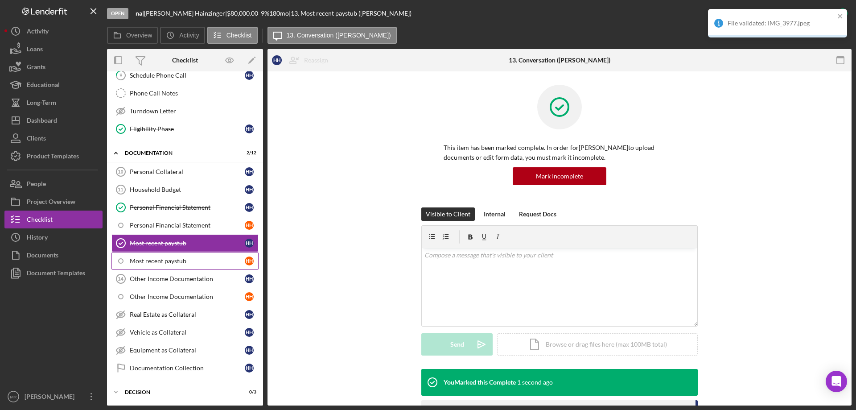
click at [146, 263] on div "Most recent paystub" at bounding box center [187, 260] width 115 height 7
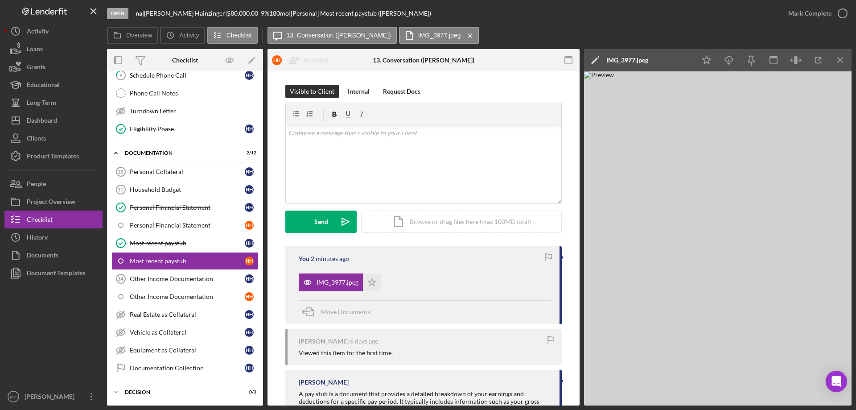
click at [546, 256] on icon "button" at bounding box center [549, 258] width 20 height 20
drag, startPoint x: 333, startPoint y: 280, endPoint x: 444, endPoint y: 310, distance: 114.9
click at [443, 309] on div "Move Documents" at bounding box center [425, 312] width 252 height 24
click at [330, 313] on span "Move Documents" at bounding box center [345, 312] width 49 height 8
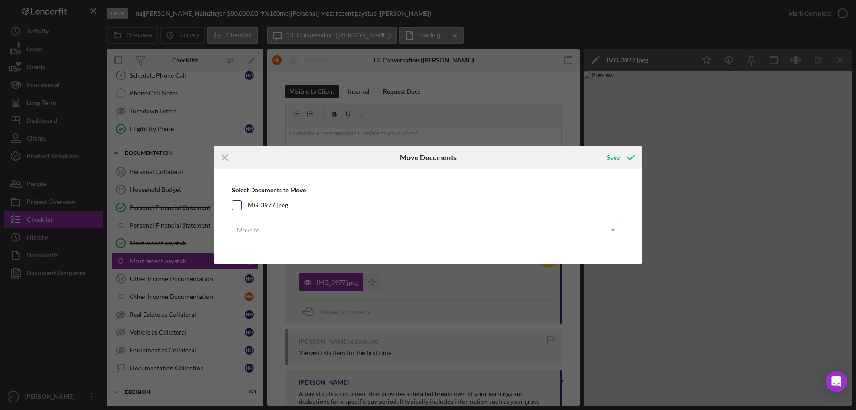
click at [238, 205] on input "IMG_3977.jpeg" at bounding box center [236, 205] width 9 height 9
checkbox input "true"
click at [307, 228] on div "Move to" at bounding box center [417, 230] width 370 height 21
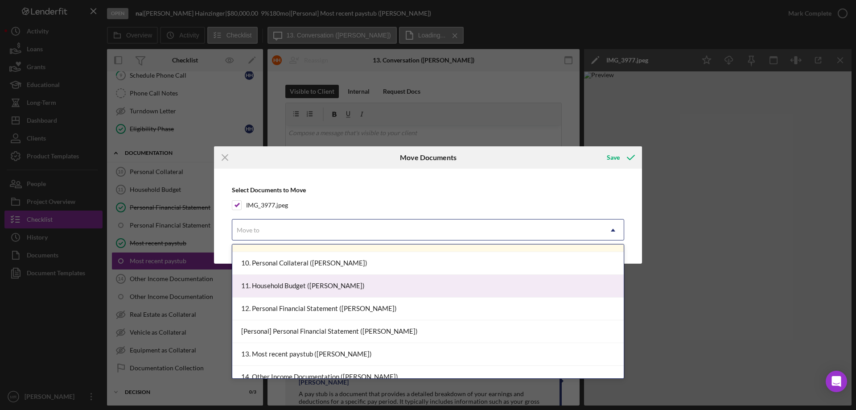
scroll to position [491, 0]
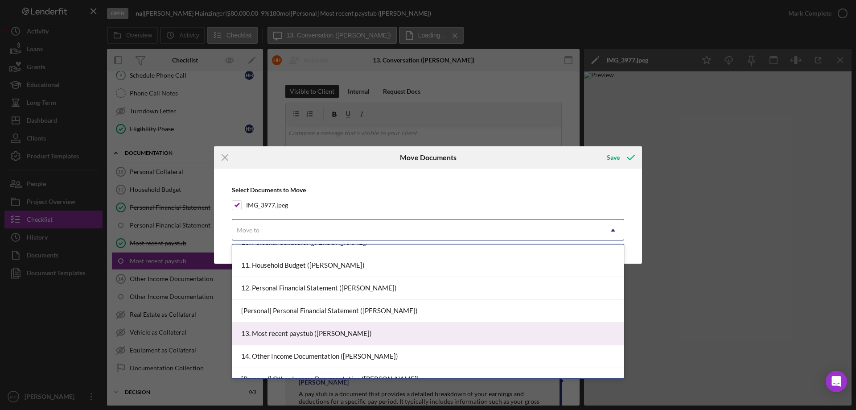
drag, startPoint x: 320, startPoint y: 332, endPoint x: 362, endPoint y: 329, distance: 42.0
click at [320, 332] on div "13. Most recent paystub ([PERSON_NAME])" at bounding box center [428, 333] width 392 height 23
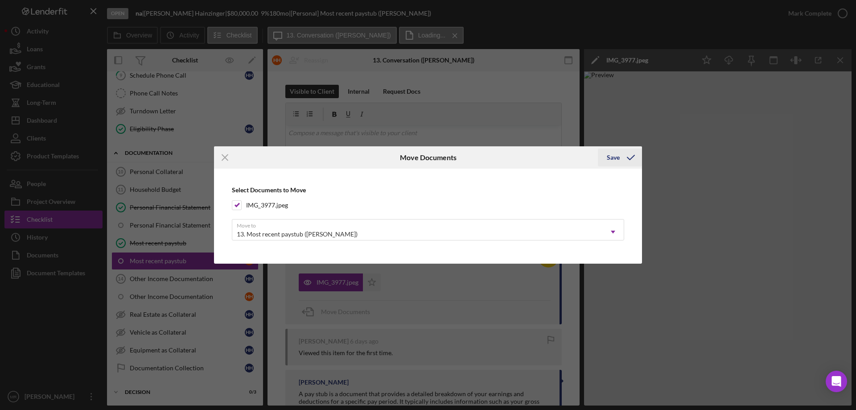
click at [608, 154] on div "Save" at bounding box center [613, 158] width 13 height 18
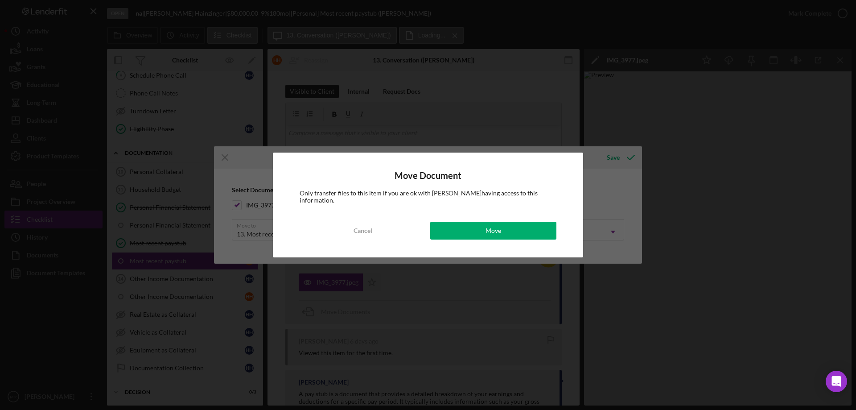
drag, startPoint x: 482, startPoint y: 230, endPoint x: 567, endPoint y: 250, distance: 87.2
click at [481, 228] on button "Move" at bounding box center [493, 231] width 126 height 18
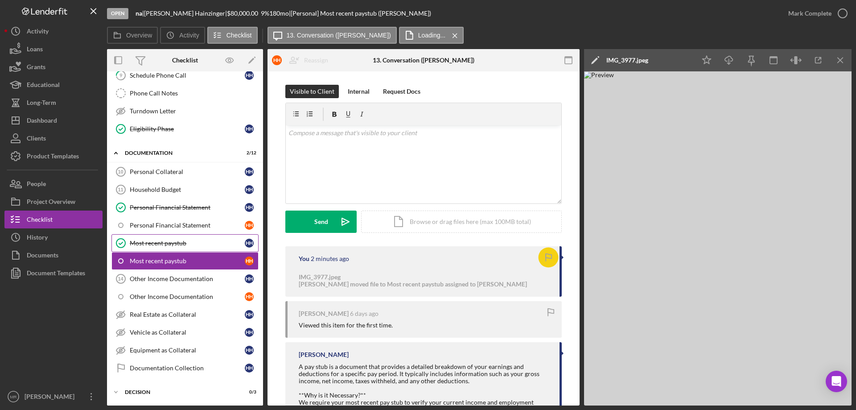
click at [146, 242] on div "Most recent paystub" at bounding box center [187, 243] width 115 height 7
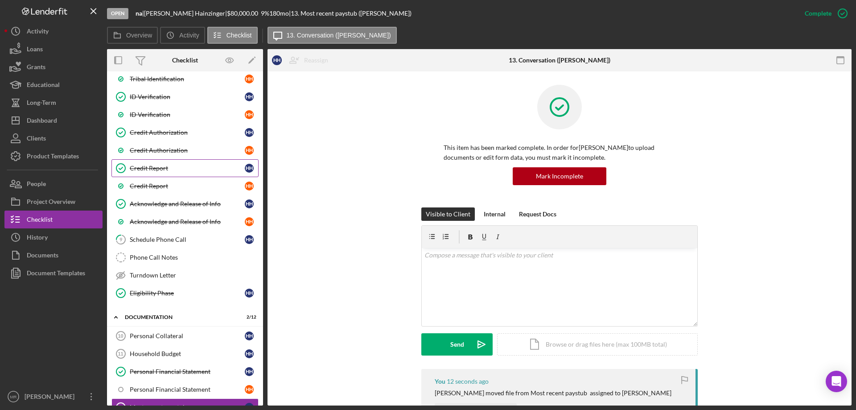
scroll to position [190, 0]
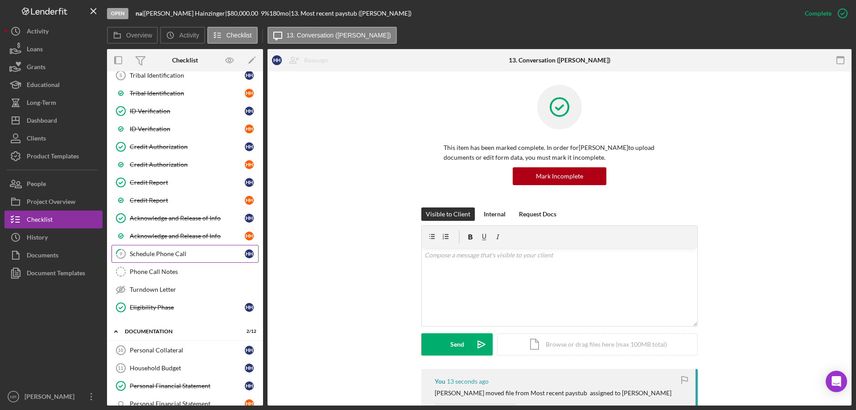
click at [163, 251] on div "Schedule Phone Call" at bounding box center [187, 253] width 115 height 7
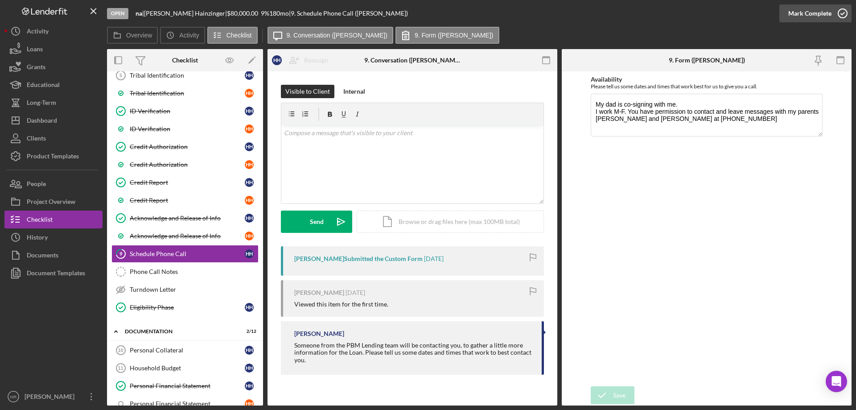
click at [843, 12] on icon "button" at bounding box center [843, 13] width 22 height 22
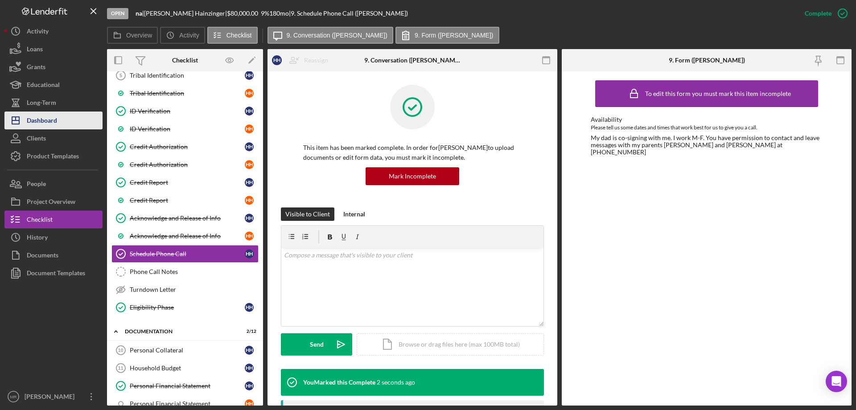
click at [35, 120] on div "Dashboard" at bounding box center [42, 122] width 30 height 20
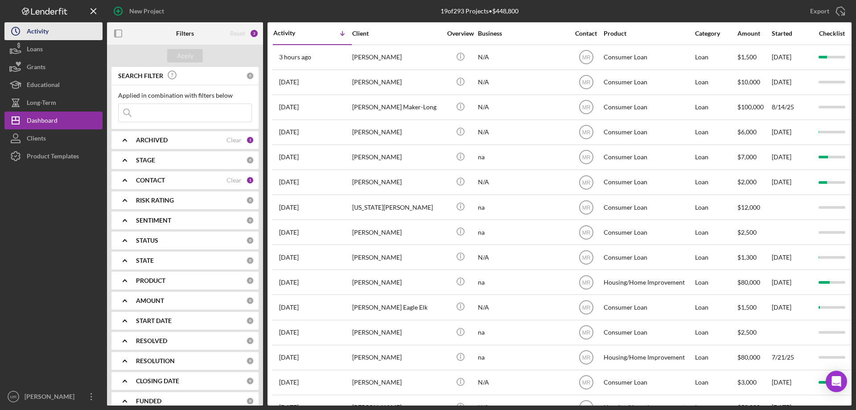
click at [39, 36] on div "Activity" at bounding box center [38, 32] width 22 height 20
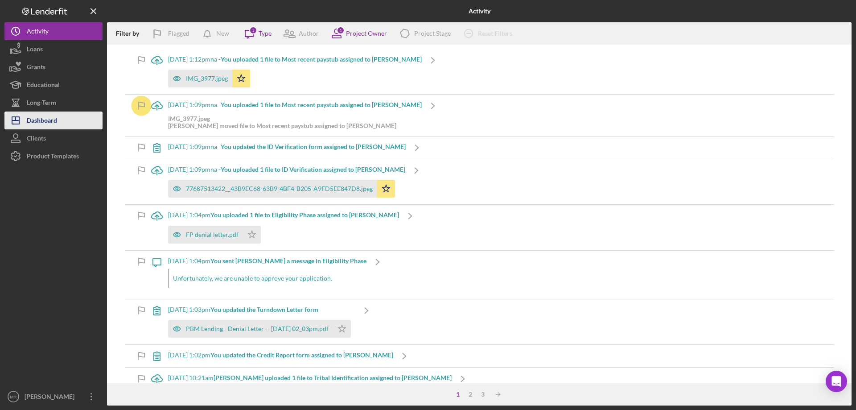
click at [39, 113] on div "Dashboard" at bounding box center [42, 122] width 30 height 20
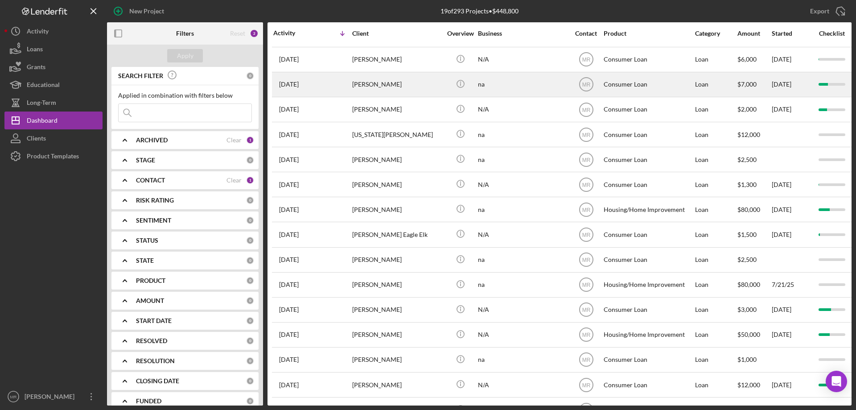
scroll to position [126, 0]
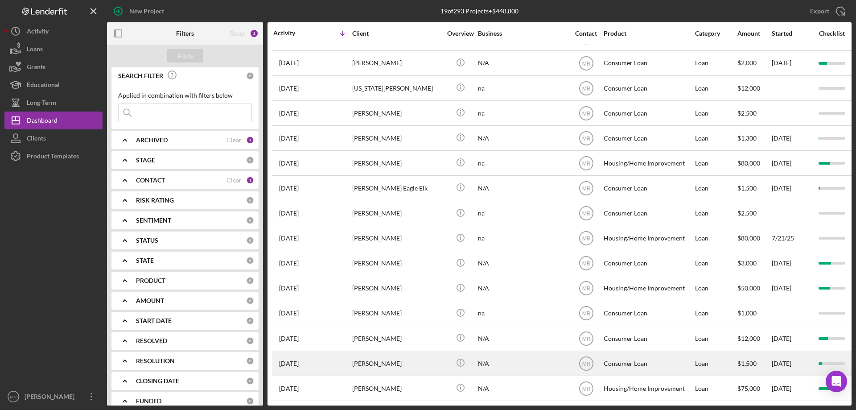
click at [417, 351] on div "[PERSON_NAME]" at bounding box center [396, 363] width 89 height 24
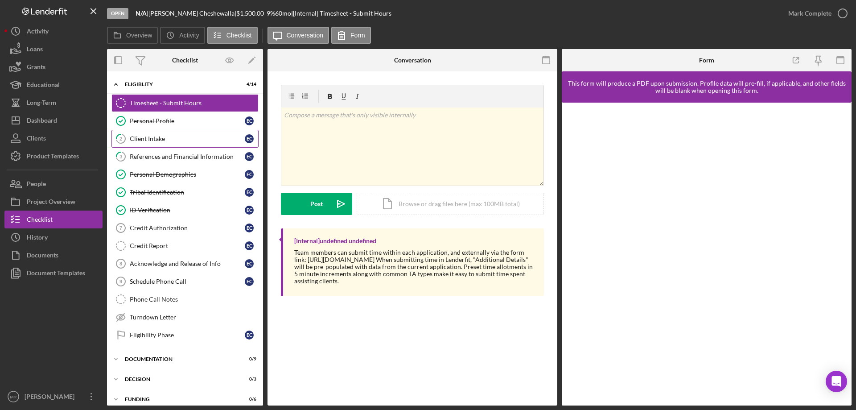
click at [144, 139] on div "Client Intake" at bounding box center [187, 138] width 115 height 7
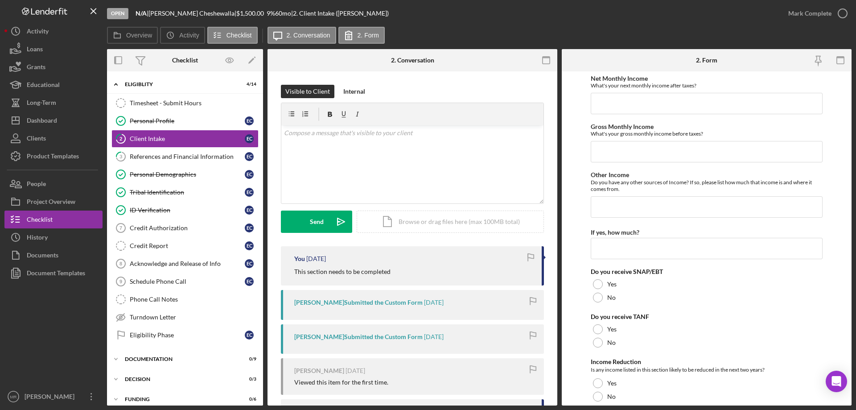
scroll to position [714, 0]
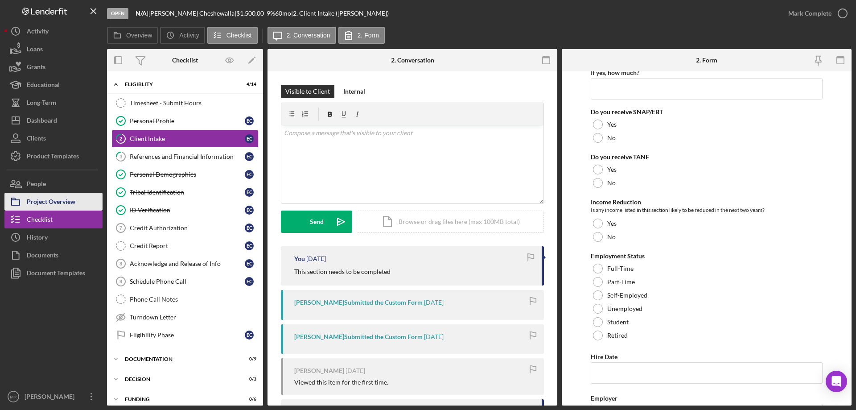
drag, startPoint x: 46, startPoint y: 200, endPoint x: 57, endPoint y: 197, distance: 10.9
click at [46, 200] on div "Project Overview" at bounding box center [51, 203] width 49 height 20
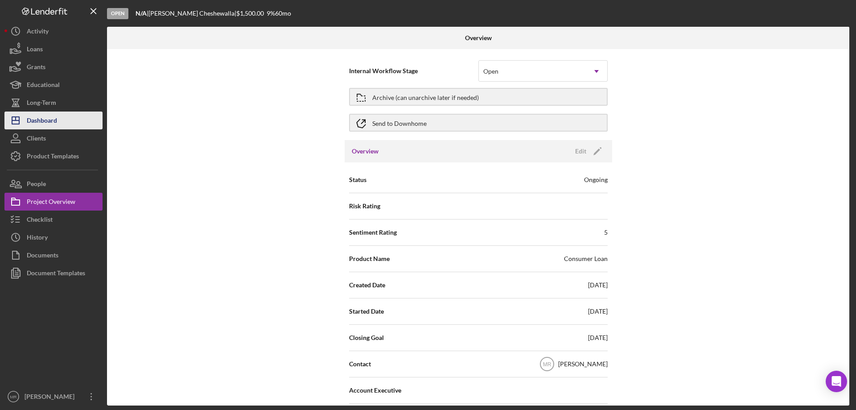
click at [41, 122] on div "Dashboard" at bounding box center [42, 122] width 30 height 20
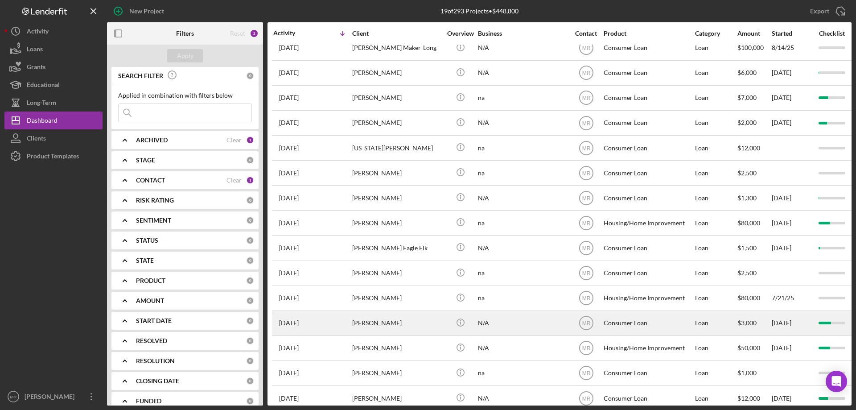
scroll to position [126, 0]
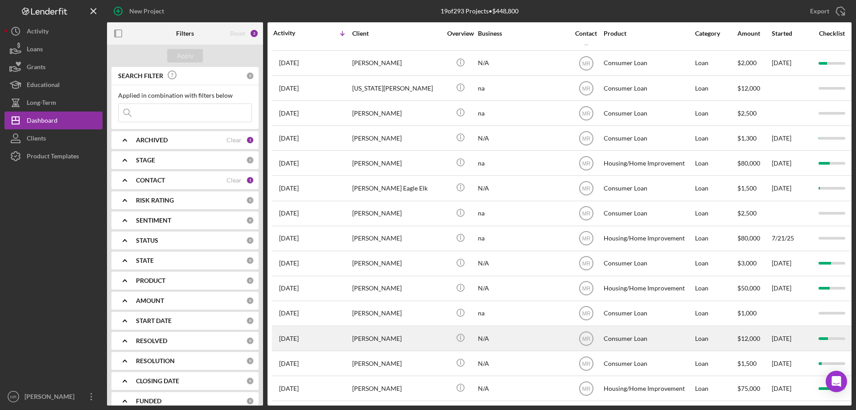
click at [375, 328] on div "[PERSON_NAME]" at bounding box center [396, 338] width 89 height 24
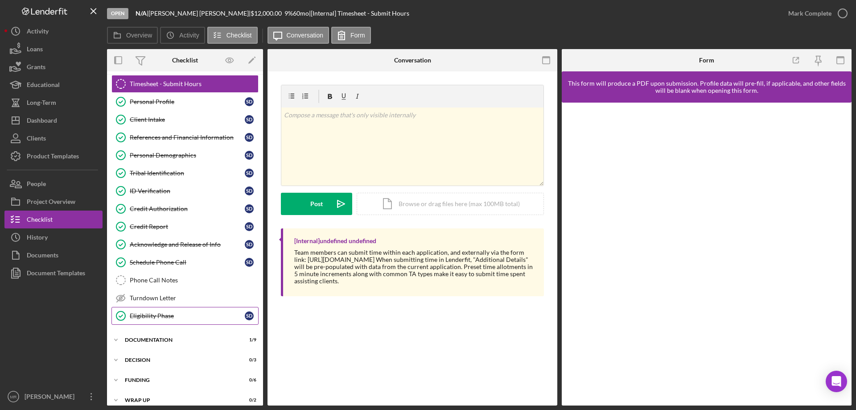
scroll to position [28, 0]
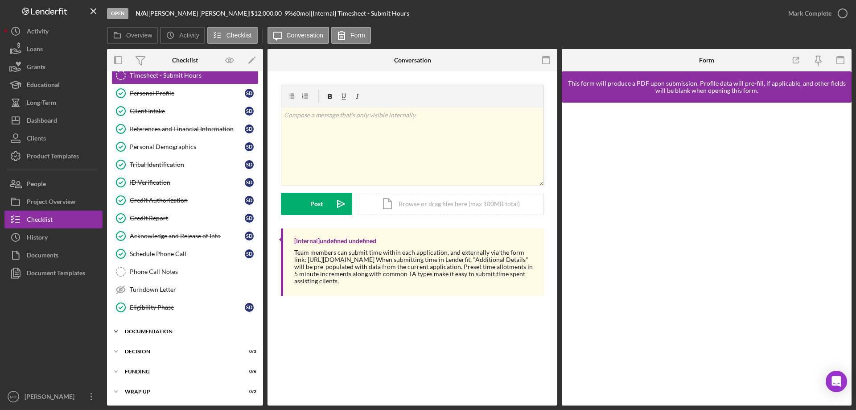
click at [153, 335] on div "Icon/Expander Documentation 1 / 9" at bounding box center [185, 331] width 156 height 18
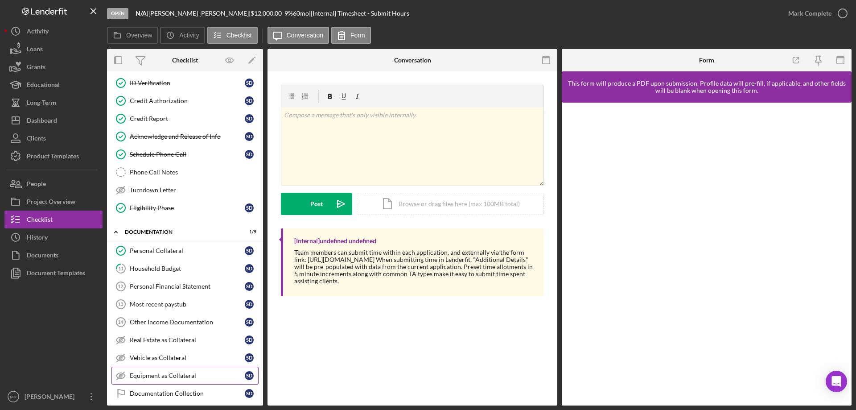
scroll to position [193, 0]
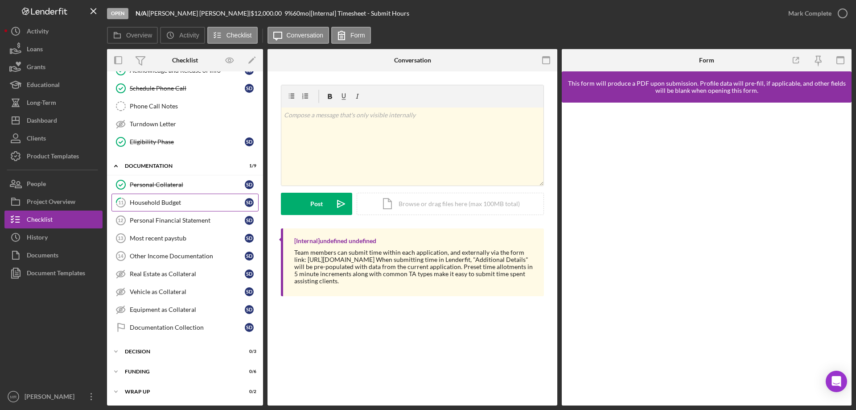
click at [152, 200] on div "Household Budget" at bounding box center [187, 202] width 115 height 7
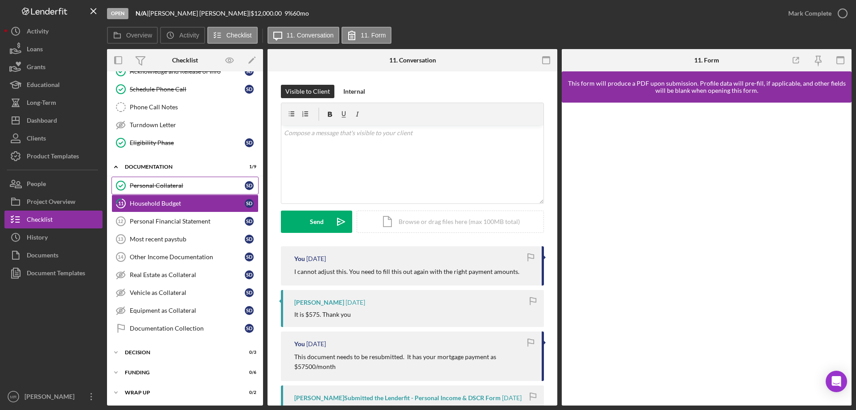
scroll to position [193, 0]
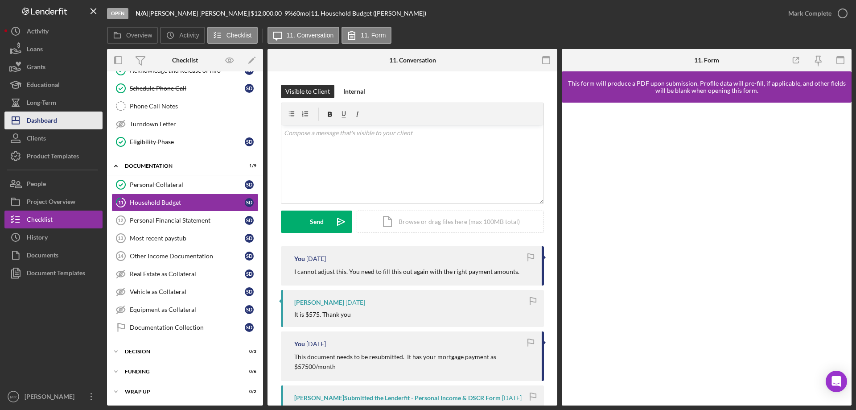
click at [38, 120] on div "Dashboard" at bounding box center [42, 122] width 30 height 20
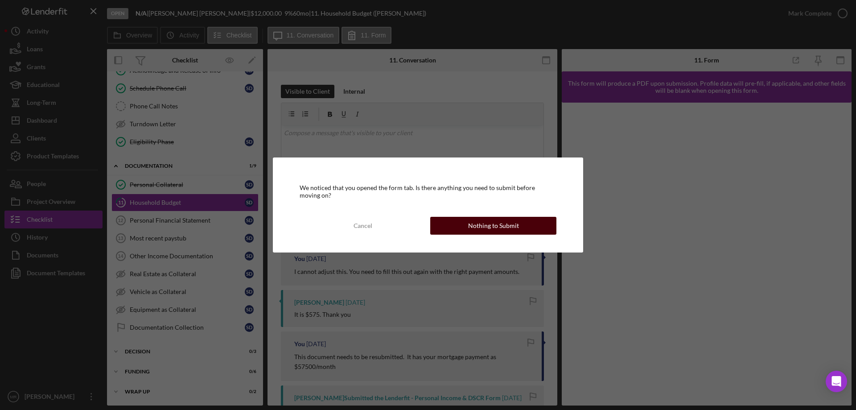
click at [483, 224] on div "Nothing to Submit" at bounding box center [493, 226] width 51 height 18
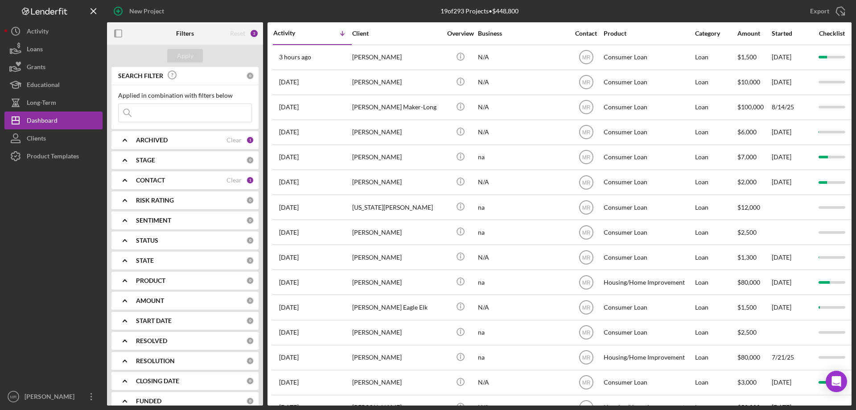
scroll to position [126, 0]
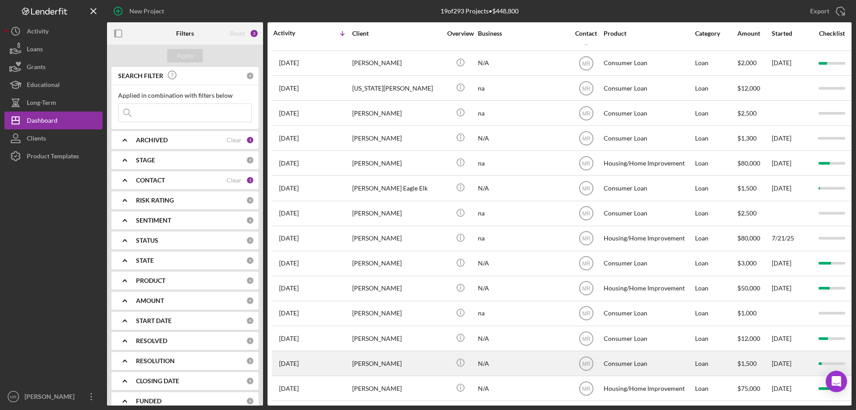
click at [389, 359] on div "[PERSON_NAME]" at bounding box center [396, 363] width 89 height 24
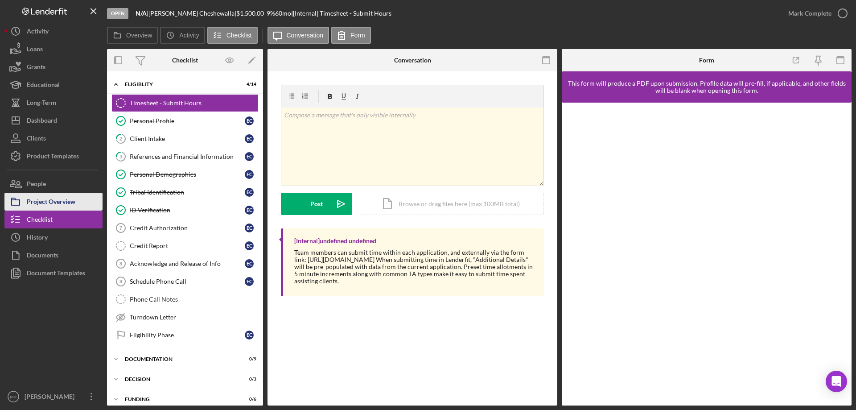
click at [55, 203] on div "Project Overview" at bounding box center [51, 203] width 49 height 20
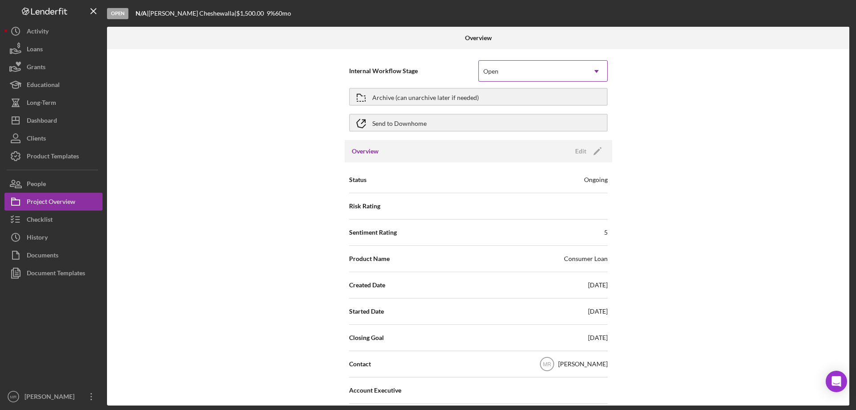
click at [582, 69] on div "Open" at bounding box center [532, 71] width 107 height 21
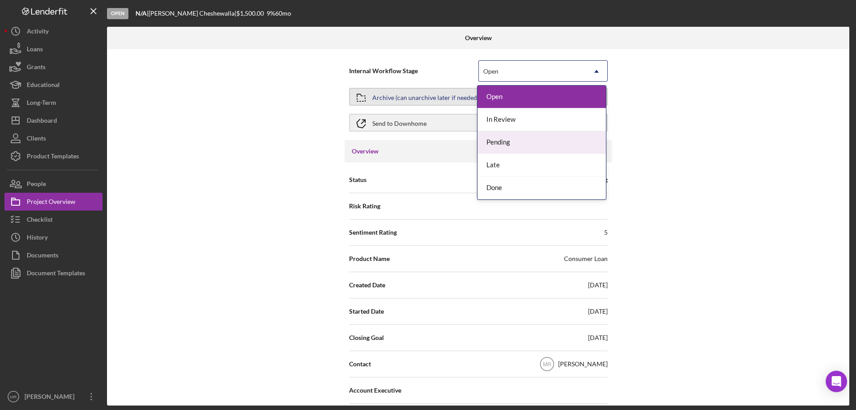
click at [429, 93] on div "Archive (can unarchive later if needed)" at bounding box center [425, 97] width 107 height 16
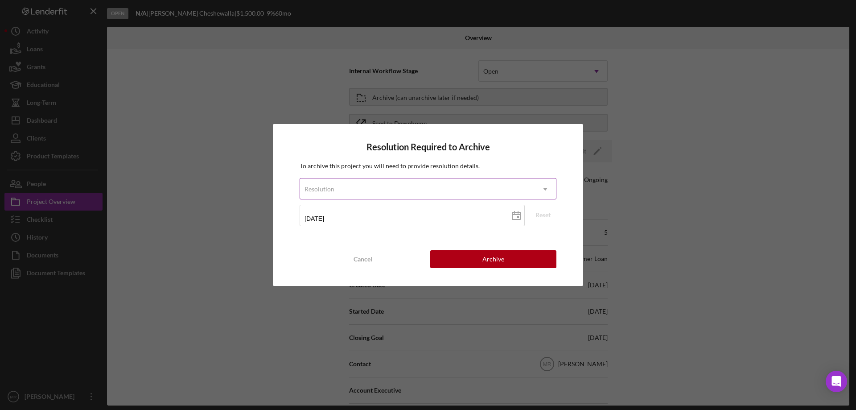
click at [419, 183] on div "Resolution" at bounding box center [417, 189] width 235 height 21
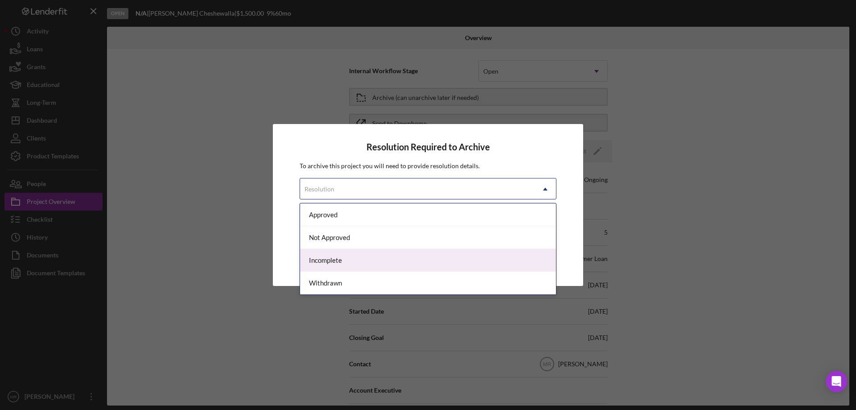
click at [392, 260] on div "Incomplete" at bounding box center [428, 260] width 256 height 23
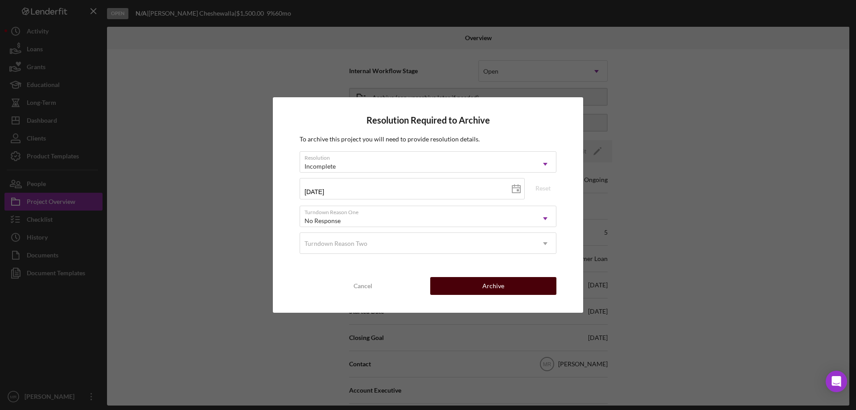
click at [494, 281] on div "Archive" at bounding box center [494, 286] width 22 height 18
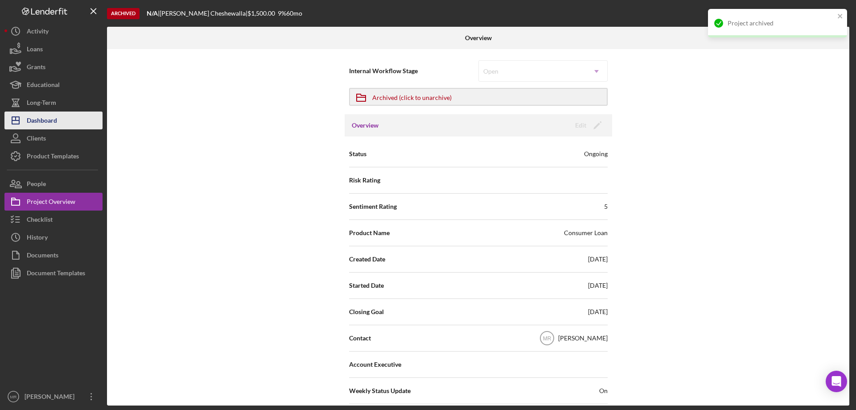
click at [38, 116] on div "Dashboard" at bounding box center [42, 122] width 30 height 20
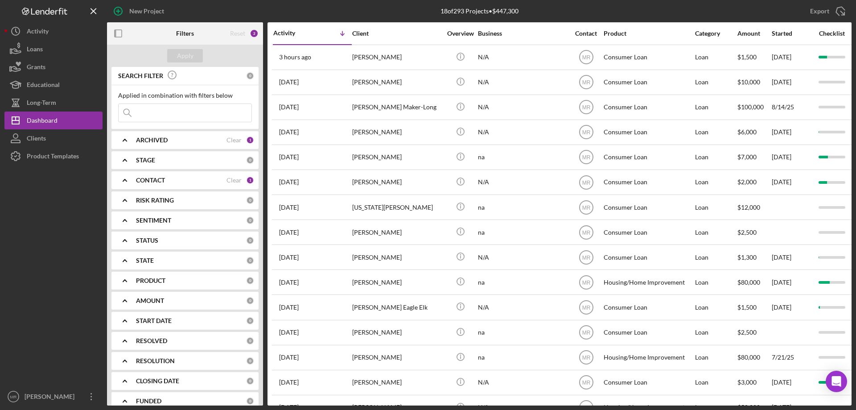
drag, startPoint x: 168, startPoint y: 113, endPoint x: 171, endPoint y: 104, distance: 9.3
click at [168, 112] on input at bounding box center [185, 113] width 133 height 18
click at [155, 112] on input at bounding box center [185, 113] width 133 height 18
click at [145, 110] on input at bounding box center [185, 113] width 133 height 18
type input "[PERSON_NAME]"
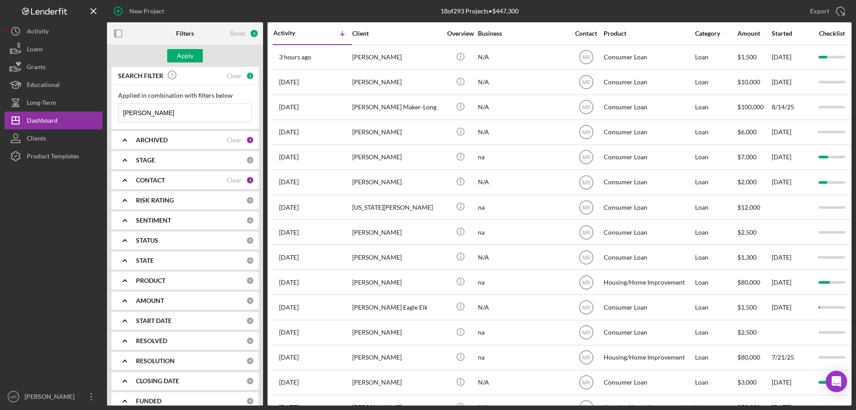
click at [170, 140] on div "ARCHIVED" at bounding box center [181, 139] width 91 height 7
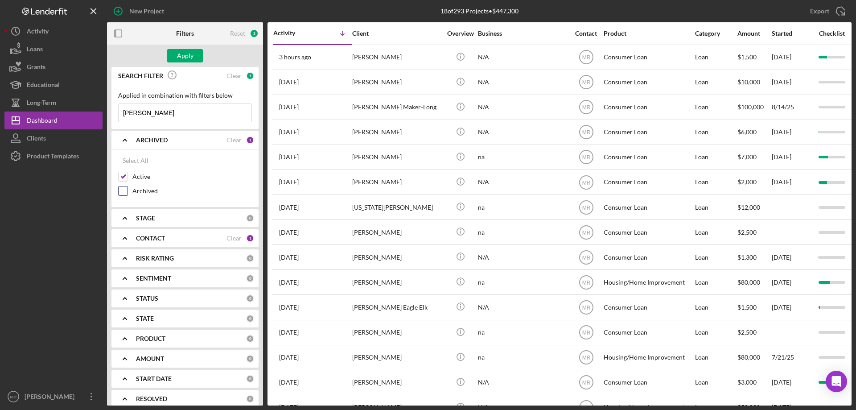
click at [124, 190] on input "Archived" at bounding box center [123, 190] width 9 height 9
checkbox input "true"
click at [185, 57] on div "Apply" at bounding box center [185, 55] width 17 height 13
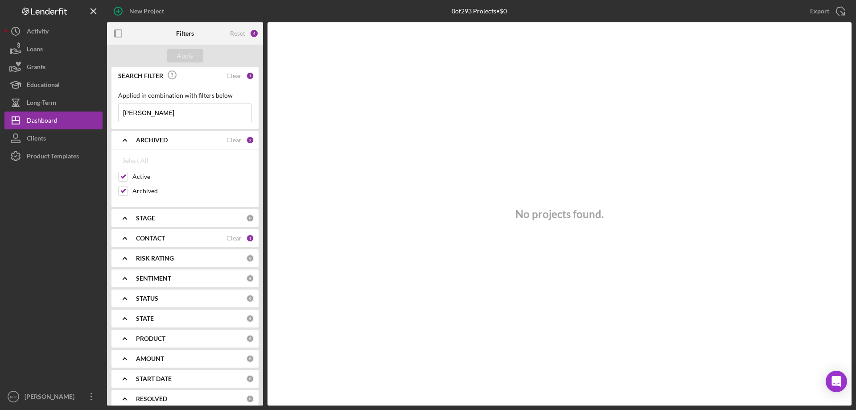
click at [51, 229] on div at bounding box center [53, 276] width 98 height 223
drag, startPoint x: 136, startPoint y: 109, endPoint x: 86, endPoint y: 108, distance: 50.8
click at [86, 108] on div "New Project 0 of 293 Projects • $0 Export Icon/Export Filters Reset 4 Apply SEA…" at bounding box center [427, 202] width 847 height 405
click at [121, 13] on icon "button" at bounding box center [118, 11] width 22 height 22
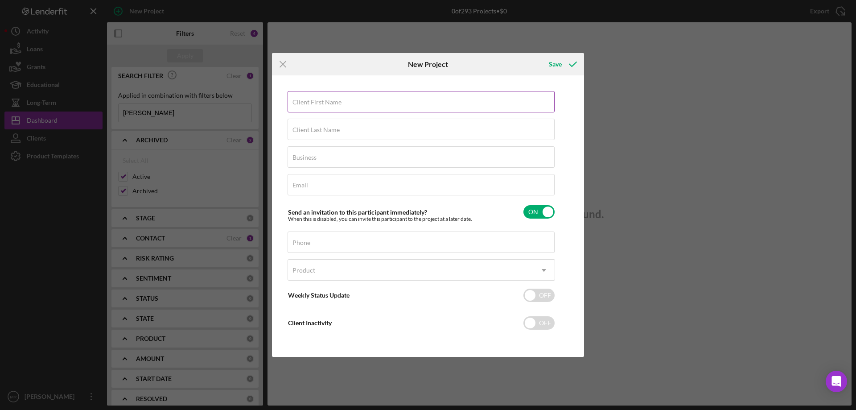
click at [317, 98] on div "Client First Name Required" at bounding box center [422, 102] width 268 height 22
click at [305, 102] on label "Client First Name" at bounding box center [317, 102] width 49 height 7
click at [305, 102] on input "Client First Name" at bounding box center [421, 101] width 267 height 21
type input "[PERSON_NAME]"
type input "R"
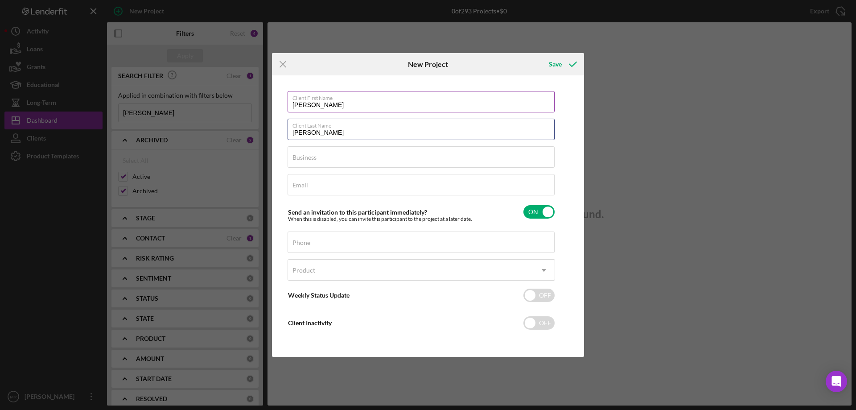
type input "[PERSON_NAME]"
type input "na"
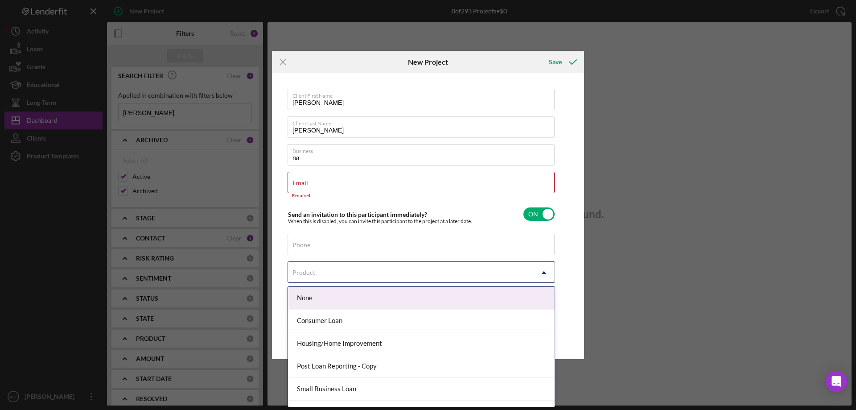
click at [541, 264] on icon "Icon/Dropdown Arrow" at bounding box center [543, 272] width 21 height 21
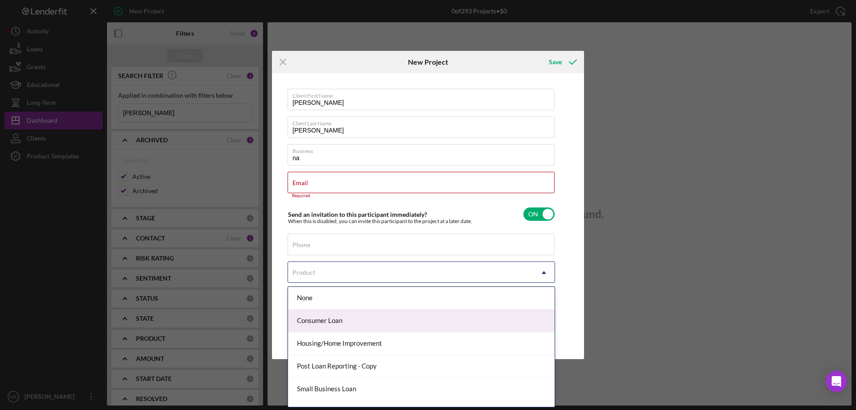
click at [339, 316] on div "Consumer Loan" at bounding box center [421, 321] width 267 height 23
checkbox input "true"
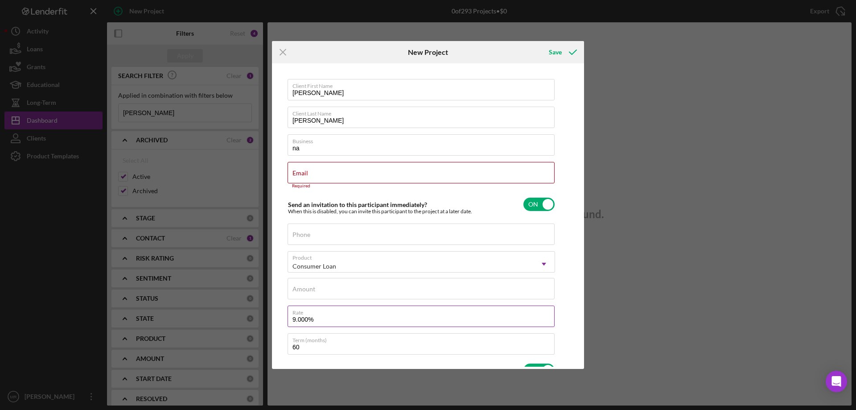
type textarea "Here's a snapshot of information that has been fully approved, as well as the i…"
drag, startPoint x: 306, startPoint y: 290, endPoint x: 387, endPoint y: 291, distance: 80.7
click at [306, 290] on label "Amount" at bounding box center [304, 288] width 23 height 7
click at [306, 290] on input "Amount" at bounding box center [421, 288] width 267 height 21
type input "$3"
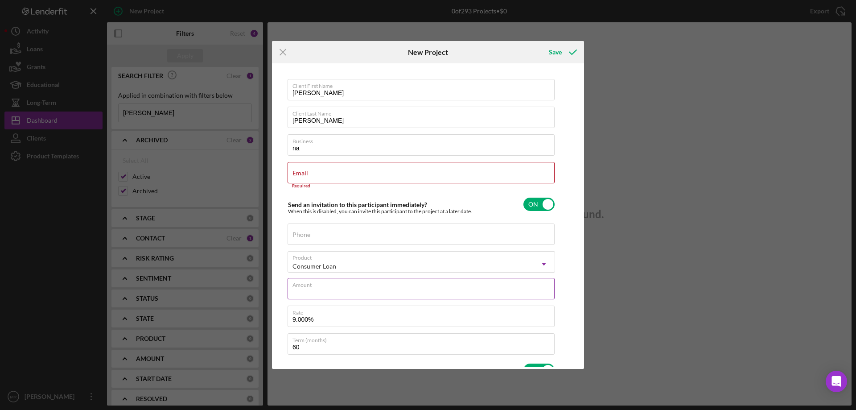
type textarea "Here's a snapshot of information that has been fully approved, as well as the i…"
type input "$30"
type textarea "Here's a snapshot of information that has been fully approved, as well as the i…"
type input "$300"
type textarea "Here's a snapshot of information that has been fully approved, as well as the i…"
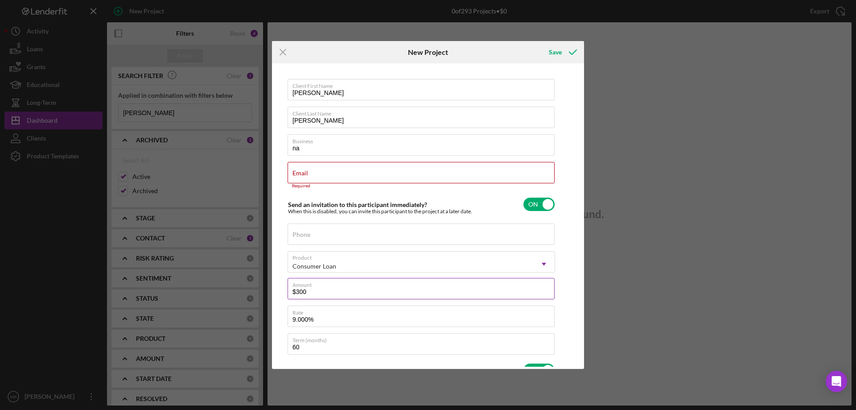
type input "$3,000"
type textarea "Here's a snapshot of information that has been fully approved, as well as the i…"
type input "$3,000"
type textarea "Here's a snapshot of information that has been fully approved, as well as the i…"
click at [308, 173] on input "Email" at bounding box center [421, 172] width 267 height 21
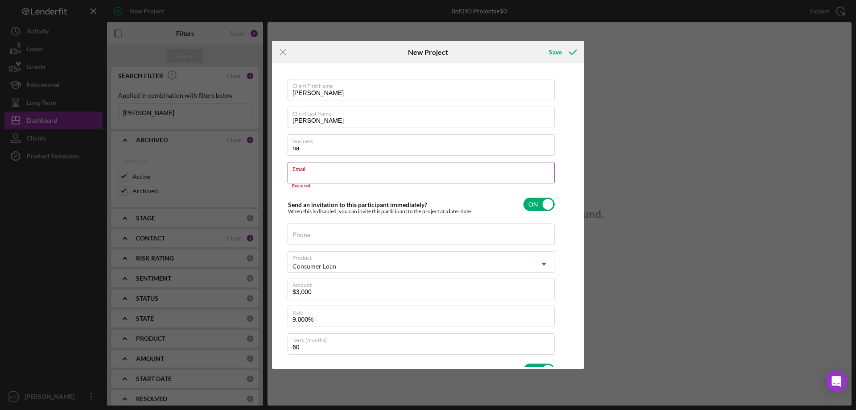
type input "t"
type textarea "Here's a snapshot of information that has been fully approved, as well as the i…"
type input "ta"
type textarea "Here's a snapshot of information that has been fully approved, as well as the i…"
type input "tam"
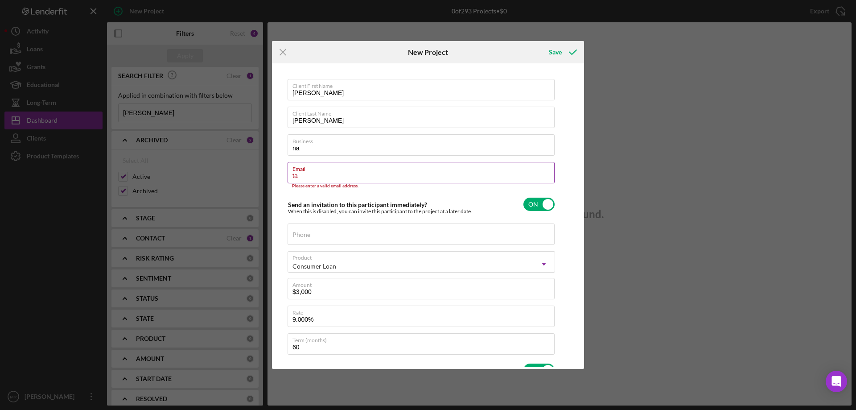
type textarea "Here's a snapshot of information that has been fully approved, as well as the i…"
type input "tamm"
type textarea "Here's a snapshot of information that has been fully approved, as well as the i…"
type input "[PERSON_NAME]"
type textarea "Here's a snapshot of information that has been fully approved, as well as the i…"
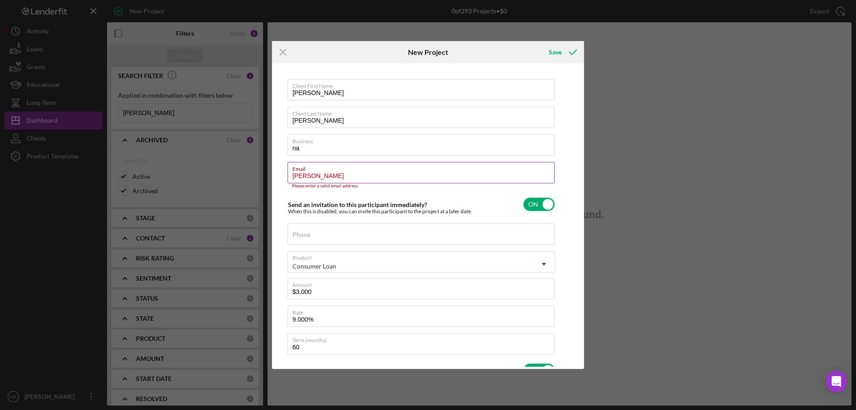
type input "[PERSON_NAME]."
type textarea "Here's a snapshot of information that has been fully approved, as well as the i…"
type input "[PERSON_NAME].f"
type textarea "Here's a snapshot of information that has been fully approved, as well as the i…"
type input "[PERSON_NAME][DOMAIN_NAME]"
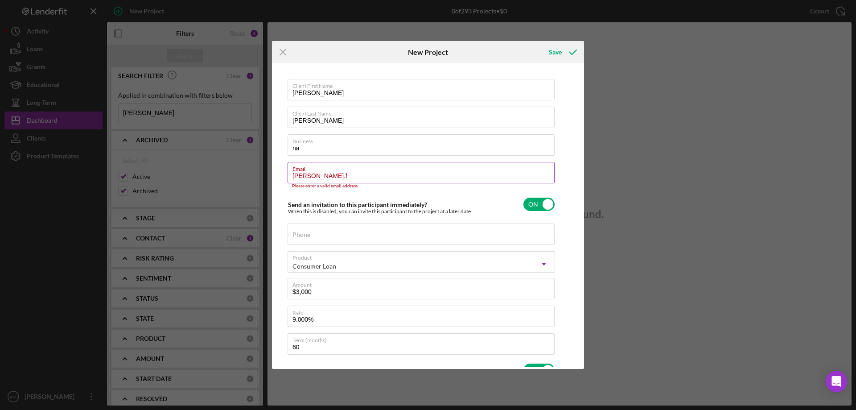
type textarea "Here's a snapshot of information that has been fully approved, as well as the i…"
type input "[PERSON_NAME].fos"
type textarea "Here's a snapshot of information that has been fully approved, as well as the i…"
type input "[PERSON_NAME].fost"
type textarea "Here's a snapshot of information that has been fully approved, as well as the i…"
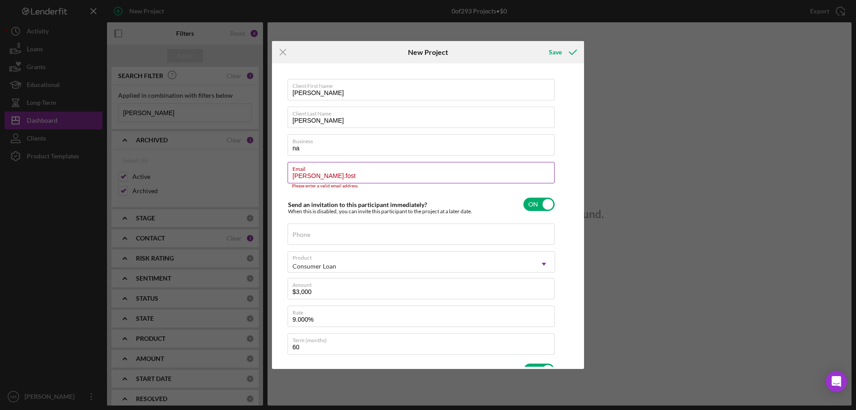
type input "[PERSON_NAME].foste"
type textarea "Here's a snapshot of information that has been fully approved, as well as the i…"
type input "[PERSON_NAME].[PERSON_NAME]"
type textarea "Here's a snapshot of information that has been fully approved, as well as the i…"
type input "[PERSON_NAME].[PERSON_NAME]@"
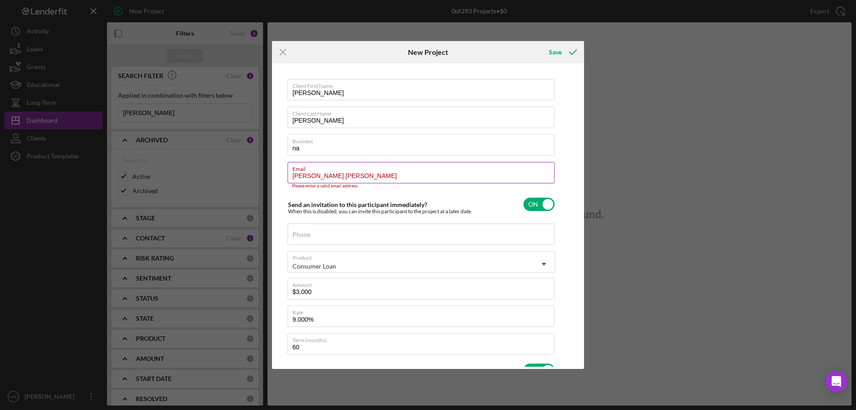
type textarea "Here's a snapshot of information that has been fully approved, as well as the i…"
type input "[PERSON_NAME].[PERSON_NAME]@o"
type textarea "Here's a snapshot of information that has been fully approved, as well as the i…"
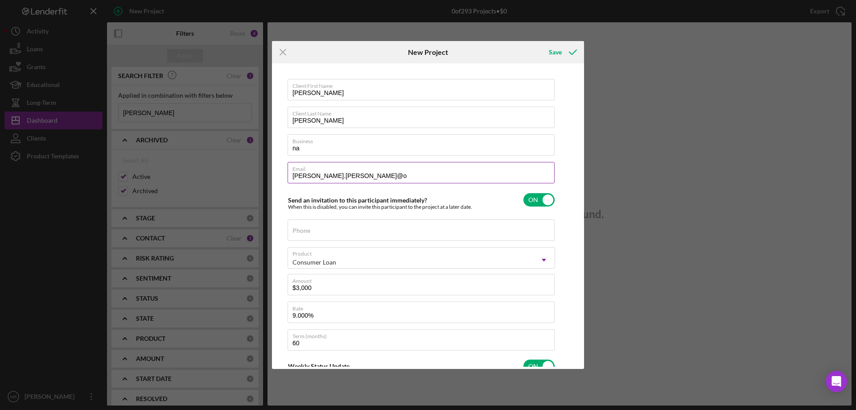
type input "[PERSON_NAME].[PERSON_NAME]@os"
type textarea "Here's a snapshot of information that has been fully approved, as well as the i…"
type input "[PERSON_NAME].[PERSON_NAME]@osa"
type textarea "Here's a snapshot of information that has been fully approved, as well as the i…"
type input "[PERSON_NAME].[PERSON_NAME]@osag"
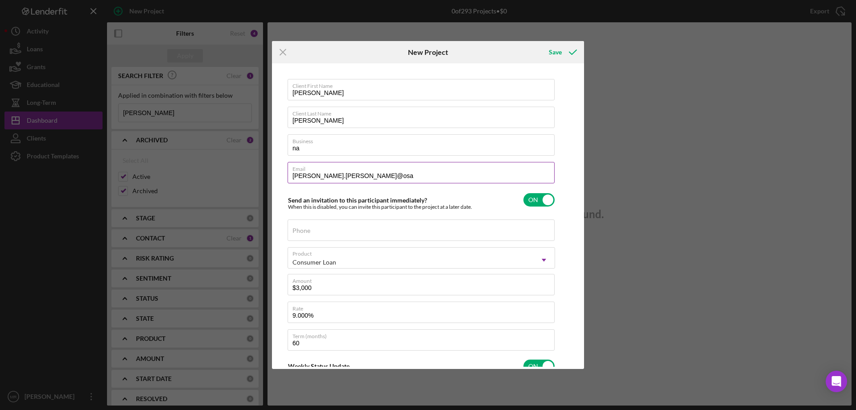
type textarea "Here's a snapshot of information that has been fully approved, as well as the i…"
type input "[PERSON_NAME].[PERSON_NAME]@osage"
type textarea "Here's a snapshot of information that has been fully approved, as well as the i…"
type input "[PERSON_NAME].[PERSON_NAME]@osagec"
type textarea "Here's a snapshot of information that has been fully approved, as well as the i…"
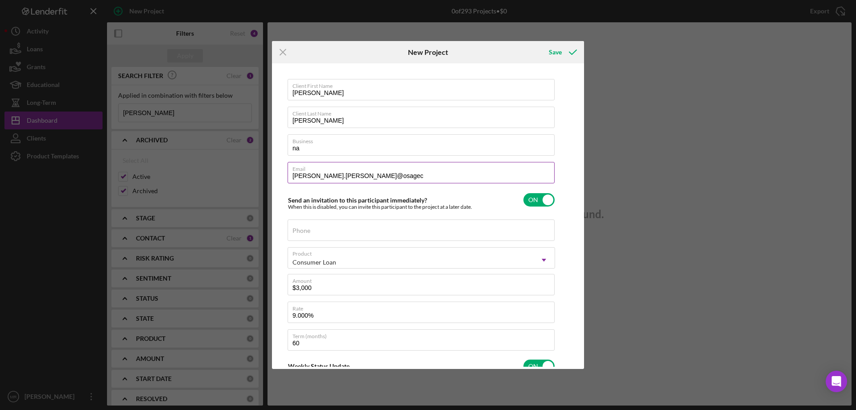
type input "[PERSON_NAME].[PERSON_NAME]@osageca"
type textarea "Here's a snapshot of information that has been fully approved, as well as the i…"
type input "[PERSON_NAME].[PERSON_NAME]@osagecas"
type textarea "Here's a snapshot of information that has been fully approved, as well as the i…"
type input "[PERSON_NAME].[PERSON_NAME]@osagecasi"
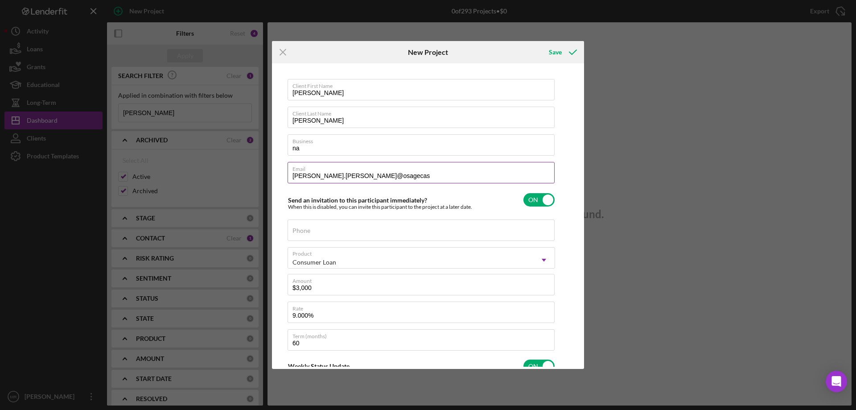
type textarea "Here's a snapshot of information that has been fully approved, as well as the i…"
type input "[PERSON_NAME].[PERSON_NAME]@osagecasin"
type textarea "Here's a snapshot of information that has been fully approved, as well as the i…"
type input "[PERSON_NAME].[PERSON_NAME]@osagecasino"
type textarea "Here's a snapshot of information that has been fully approved, as well as the i…"
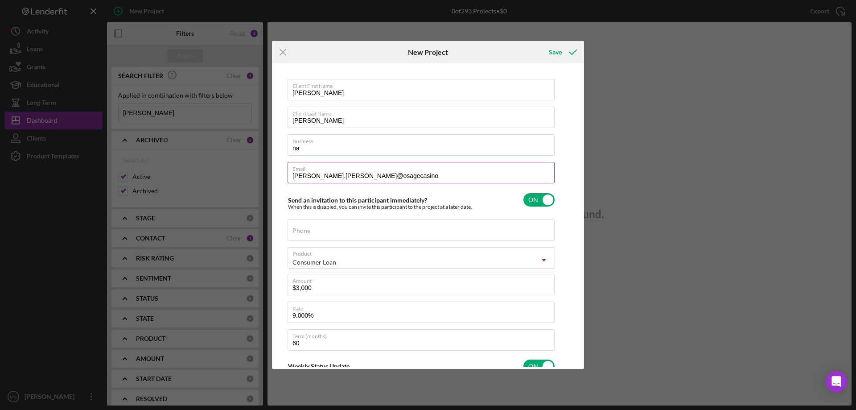
type input "[PERSON_NAME].[PERSON_NAME]@osagecasinos"
type textarea "Here's a snapshot of information that has been fully approved, as well as the i…"
type input "[PERSON_NAME].[PERSON_NAME]@osagecasinos."
type textarea "Here's a snapshot of information that has been fully approved, as well as the i…"
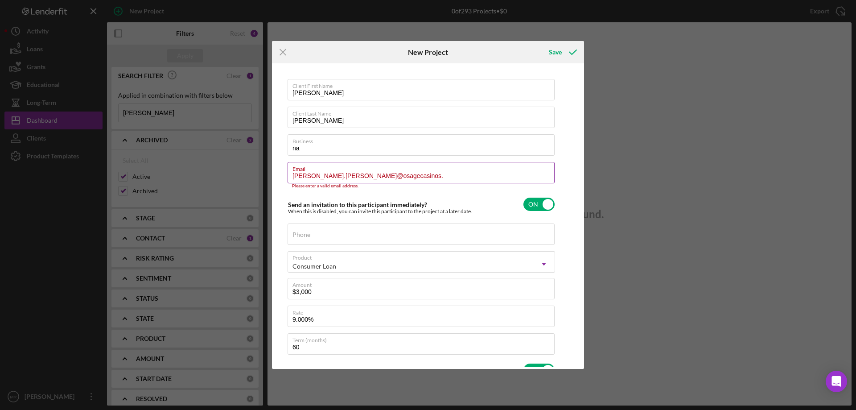
type input "[PERSON_NAME].[PERSON_NAME]@osagecasinos.c"
type textarea "Here's a snapshot of information that has been fully approved, as well as the i…"
type input "[PERSON_NAME][EMAIL_ADDRESS][PERSON_NAME][DOMAIN_NAME]"
type textarea "Here's a snapshot of information that has been fully approved, as well as the i…"
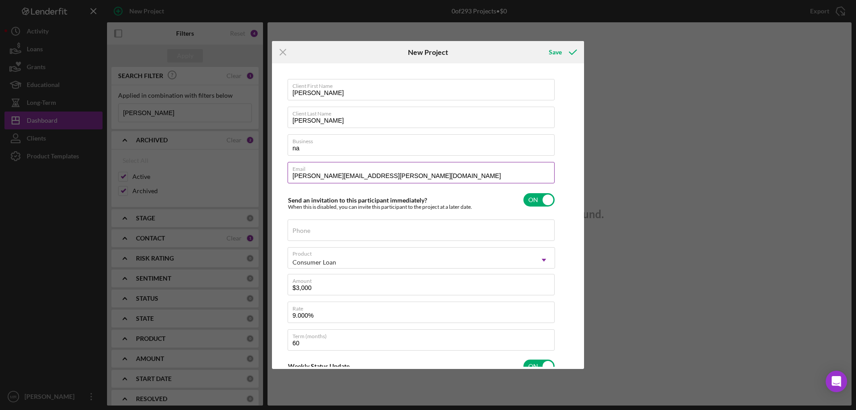
type input "[PERSON_NAME][EMAIL_ADDRESS][PERSON_NAME][DOMAIN_NAME]"
type textarea "Here's a snapshot of information that has been fully approved, as well as the i…"
type input "[PERSON_NAME][EMAIL_ADDRESS][PERSON_NAME][DOMAIN_NAME]"
type textarea "Here's a snapshot of information that has been fully approved, as well as the i…"
click at [316, 233] on input "Phone" at bounding box center [421, 229] width 267 height 21
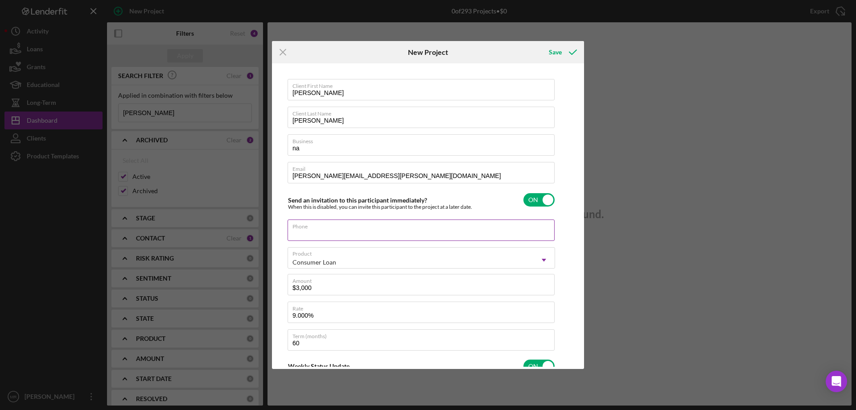
type input "(5##) ###-####"
type textarea "Here's a snapshot of information that has been fully approved, as well as the i…"
type input "(58#) ###-####"
type textarea "Here's a snapshot of information that has been fully approved, as well as the i…"
type input "(580) ###-####"
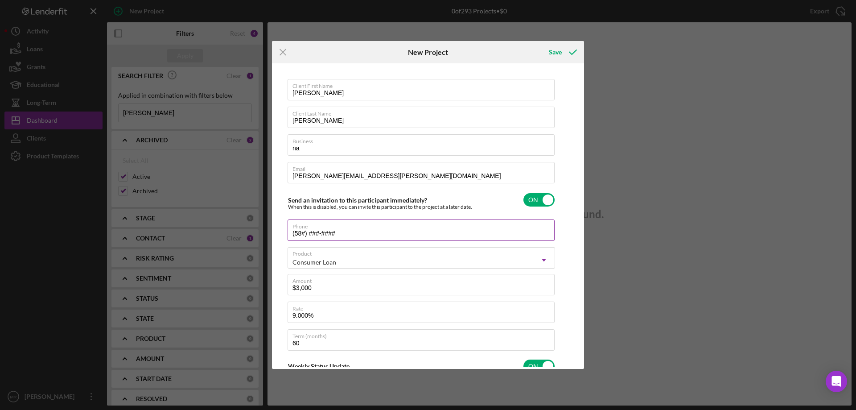
type textarea "Here's a snapshot of information that has been fully approved, as well as the i…"
type input "(580) 7##-####"
type textarea "Here's a snapshot of information that has been fully approved, as well as the i…"
type input "(580) 71#-####"
type textarea "Here's a snapshot of information that has been fully approved, as well as the i…"
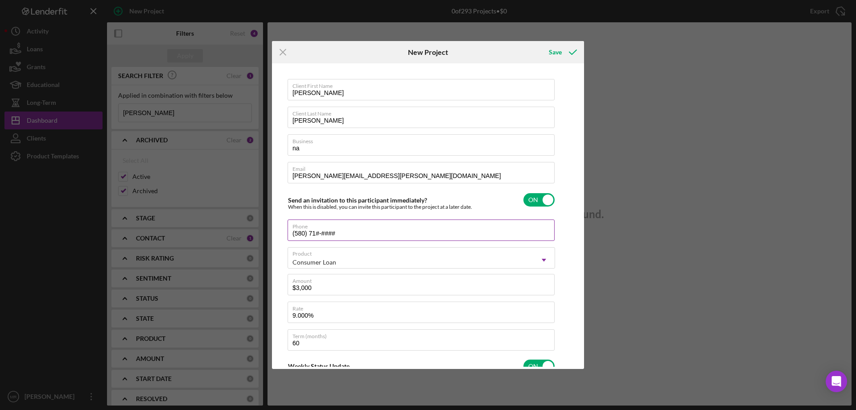
type input "(580) 716-####"
type textarea "Here's a snapshot of information that has been fully approved, as well as the i…"
type input "(580) 716-4###"
type textarea "Here's a snapshot of information that has been fully approved, as well as the i…"
type input "(580) 716-41##"
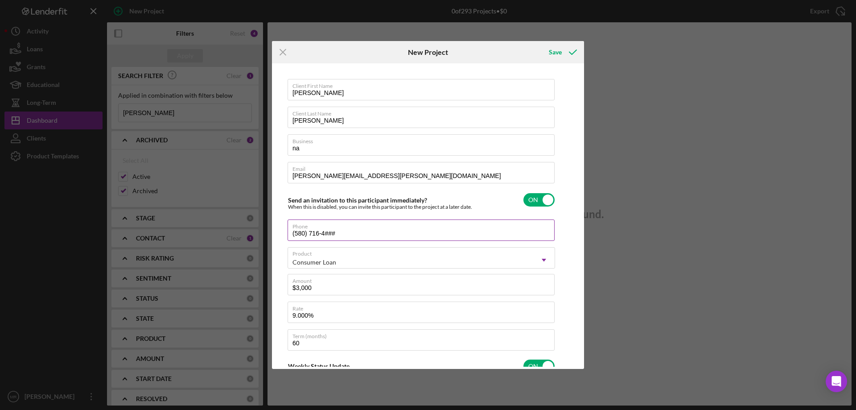
type textarea "Here's a snapshot of information that has been fully approved, as well as the i…"
type input "(580) 716-418#"
type textarea "Here's a snapshot of information that has been fully approved, as well as the i…"
type input "[PHONE_NUMBER]"
type textarea "Here's a snapshot of information that has been fully approved, as well as the i…"
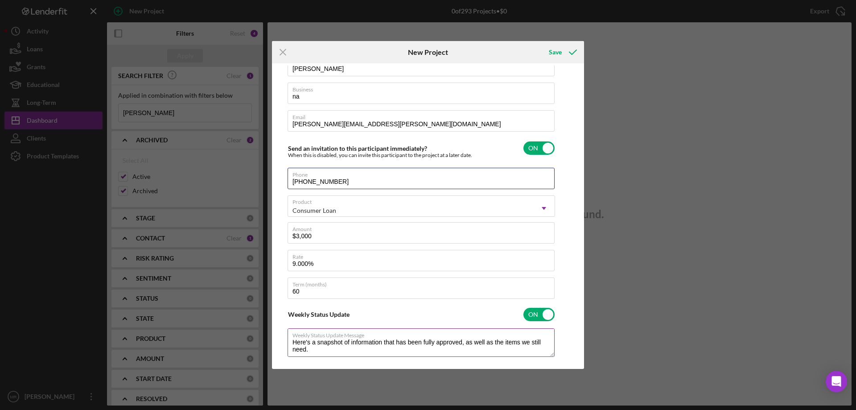
scroll to position [154, 0]
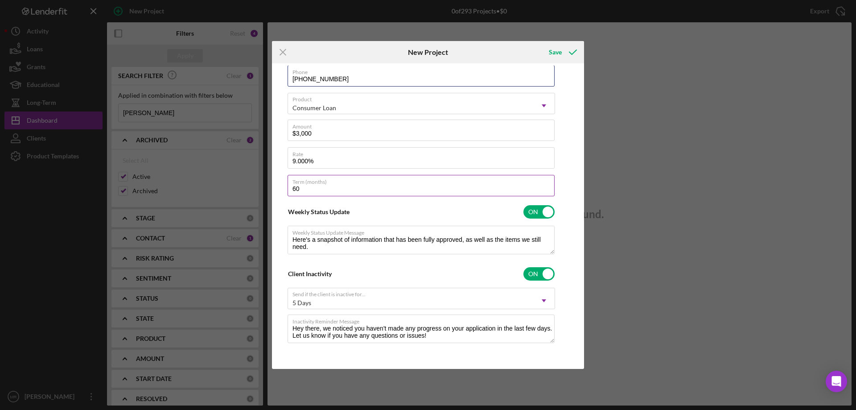
type input "[PHONE_NUMBER]"
type textarea "Here's a snapshot of information that has been fully approved, as well as the i…"
drag, startPoint x: 337, startPoint y: 191, endPoint x: 281, endPoint y: 191, distance: 56.2
click at [281, 191] on div "Client First Name [PERSON_NAME] Client Last Name [PERSON_NAME] Business na Emai…" at bounding box center [428, 216] width 308 height 301
type input "3"
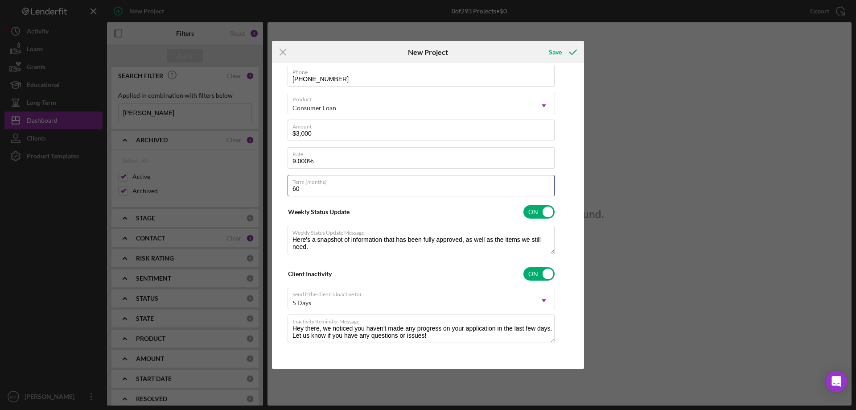
type textarea "Here's a snapshot of information that has been fully approved, as well as the i…"
type input "36"
type textarea "Here's a snapshot of information that has been fully approved, as well as the i…"
type input "36"
type textarea "Here's a snapshot of information that has been fully approved, as well as the i…"
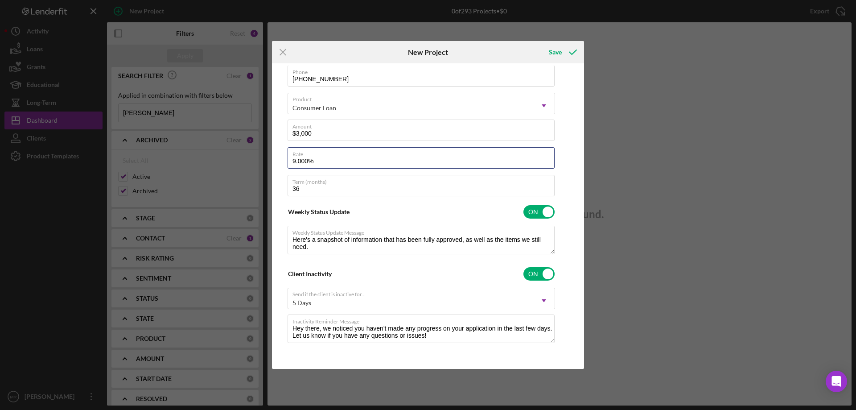
drag, startPoint x: 322, startPoint y: 158, endPoint x: 275, endPoint y: 159, distance: 47.3
click at [275, 159] on div "Client First Name [PERSON_NAME] Client Last Name [PERSON_NAME] Business na Emai…" at bounding box center [428, 216] width 308 height 301
type input "1%"
type textarea "Here's a snapshot of information that has been fully approved, as well as the i…"
type input "10%"
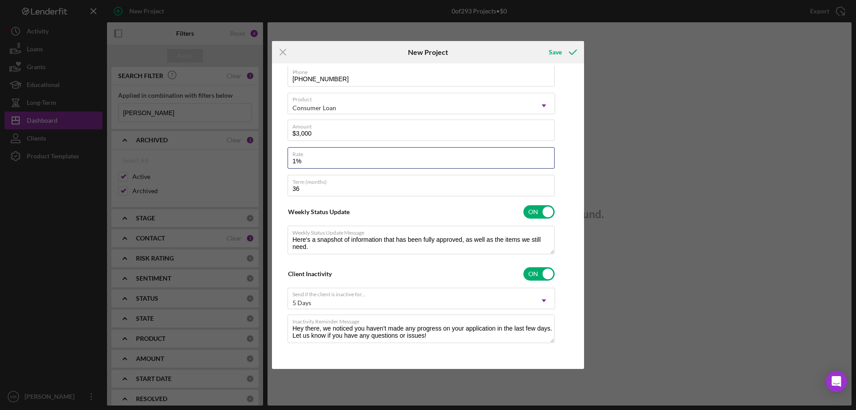
type textarea "Here's a snapshot of information that has been fully approved, as well as the i…"
type input "10.000%"
type textarea "Here's a snapshot of information that has been fully approved, as well as the i…"
click at [423, 220] on div "Weekly Status Update ON" at bounding box center [422, 211] width 268 height 19
checkbox input "false"
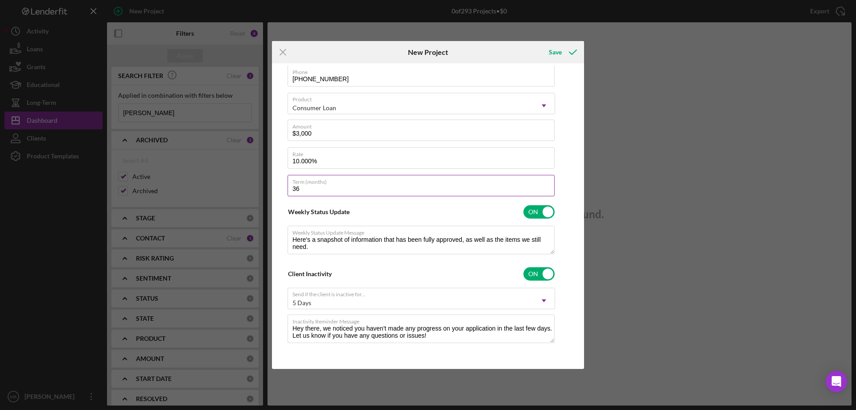
scroll to position [124, 0]
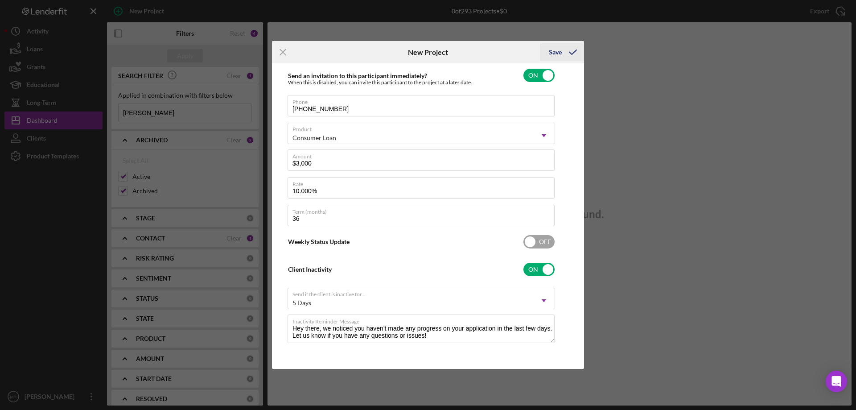
drag, startPoint x: 566, startPoint y: 52, endPoint x: 801, endPoint y: 111, distance: 242.2
click at [567, 52] on icon "submit" at bounding box center [573, 52] width 22 height 22
checkbox input "false"
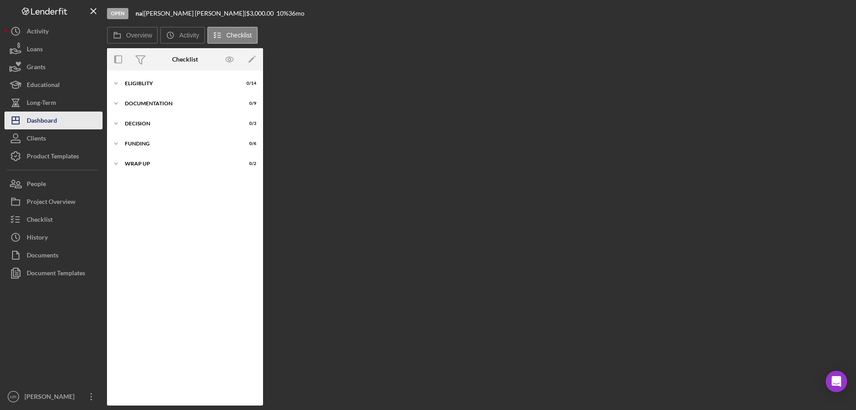
drag, startPoint x: 50, startPoint y: 117, endPoint x: 71, endPoint y: 116, distance: 21.0
click at [50, 116] on div "Dashboard" at bounding box center [42, 122] width 30 height 20
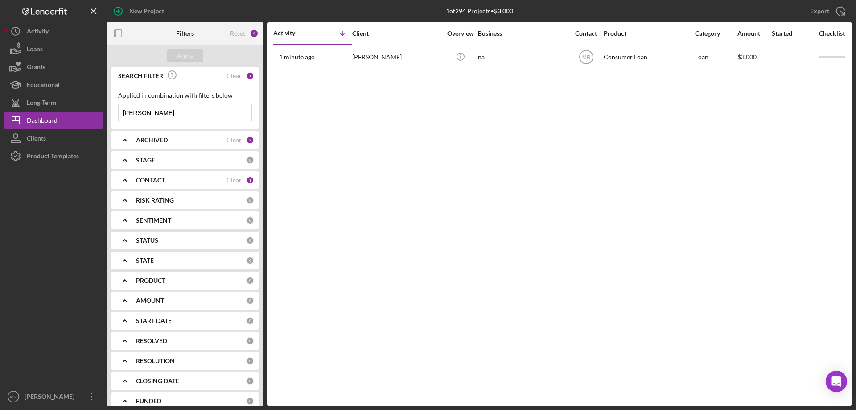
click at [195, 135] on div "ARCHIVED Clear 2" at bounding box center [195, 140] width 118 height 18
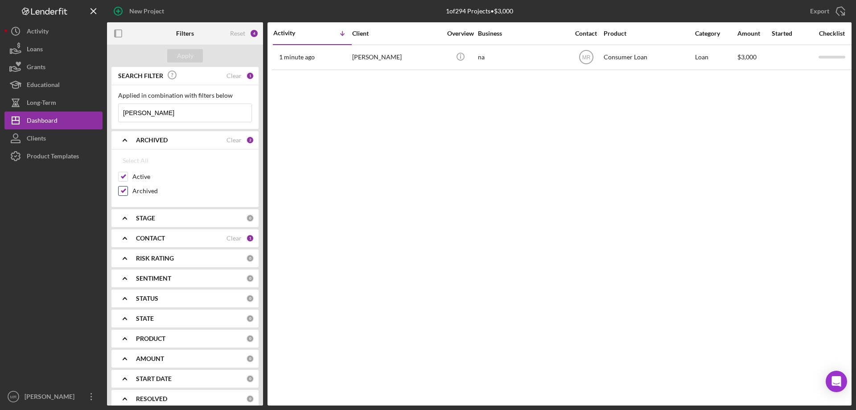
drag, startPoint x: 125, startPoint y: 187, endPoint x: 130, endPoint y: 188, distance: 4.9
click at [125, 188] on input "Archived" at bounding box center [123, 190] width 9 height 9
checkbox input "false"
click at [237, 77] on div "Clear" at bounding box center [234, 75] width 15 height 7
click at [171, 51] on button "Apply" at bounding box center [185, 55] width 36 height 13
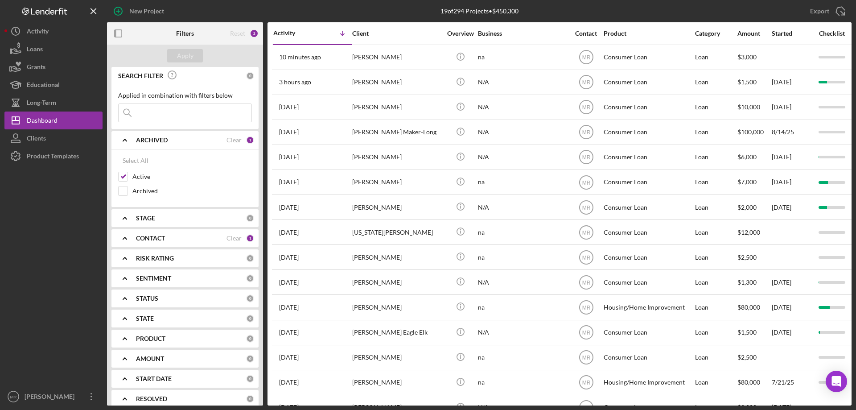
drag, startPoint x: 116, startPoint y: 26, endPoint x: 132, endPoint y: 33, distance: 16.8
click at [116, 26] on icon "button" at bounding box center [118, 34] width 20 height 20
